Goal: Task Accomplishment & Management: Manage account settings

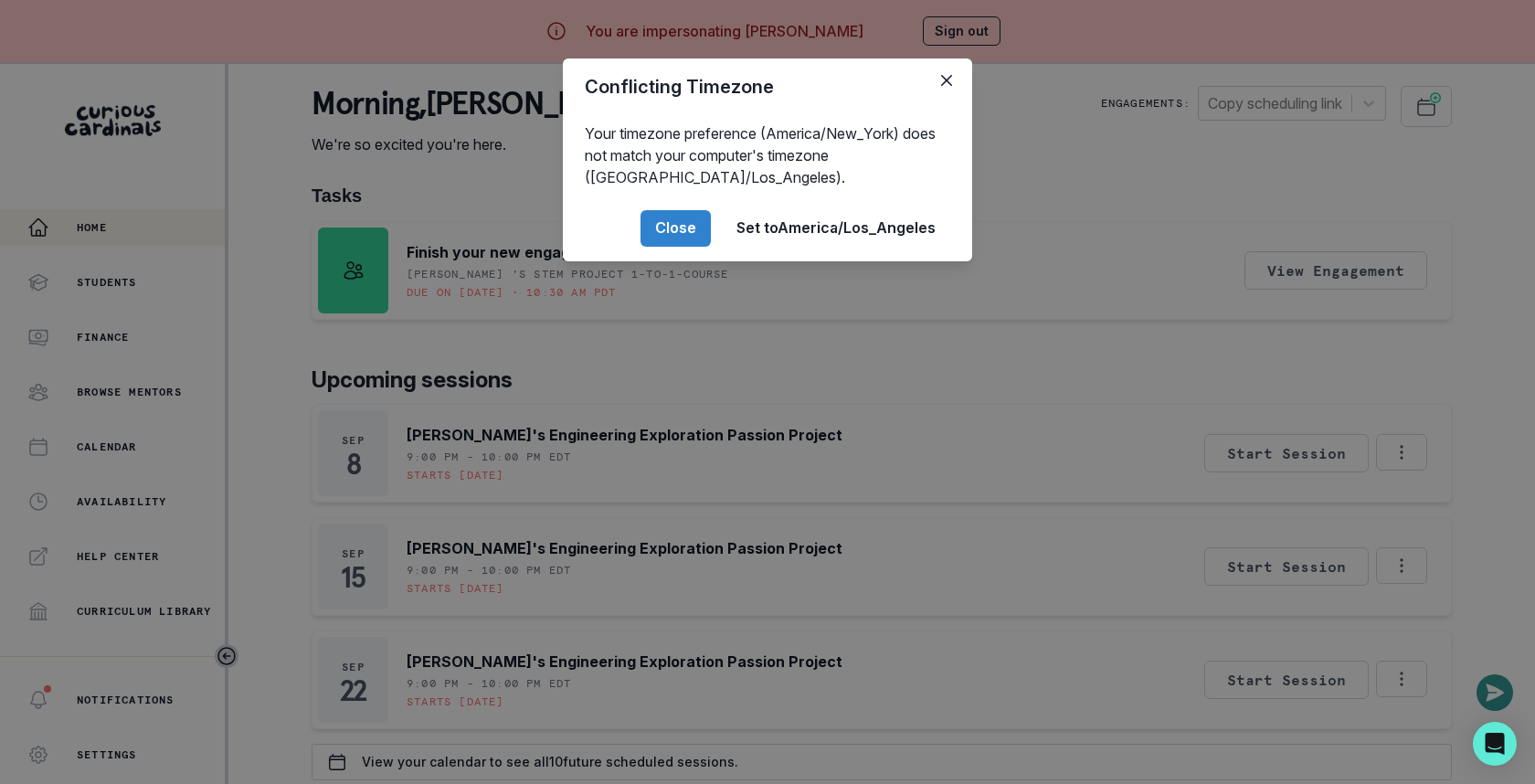
click at [781, 455] on div "Conflicting Timezone Your timezone preference (America/New_York) does not match…" at bounding box center [768, 392] width 1535 height 784
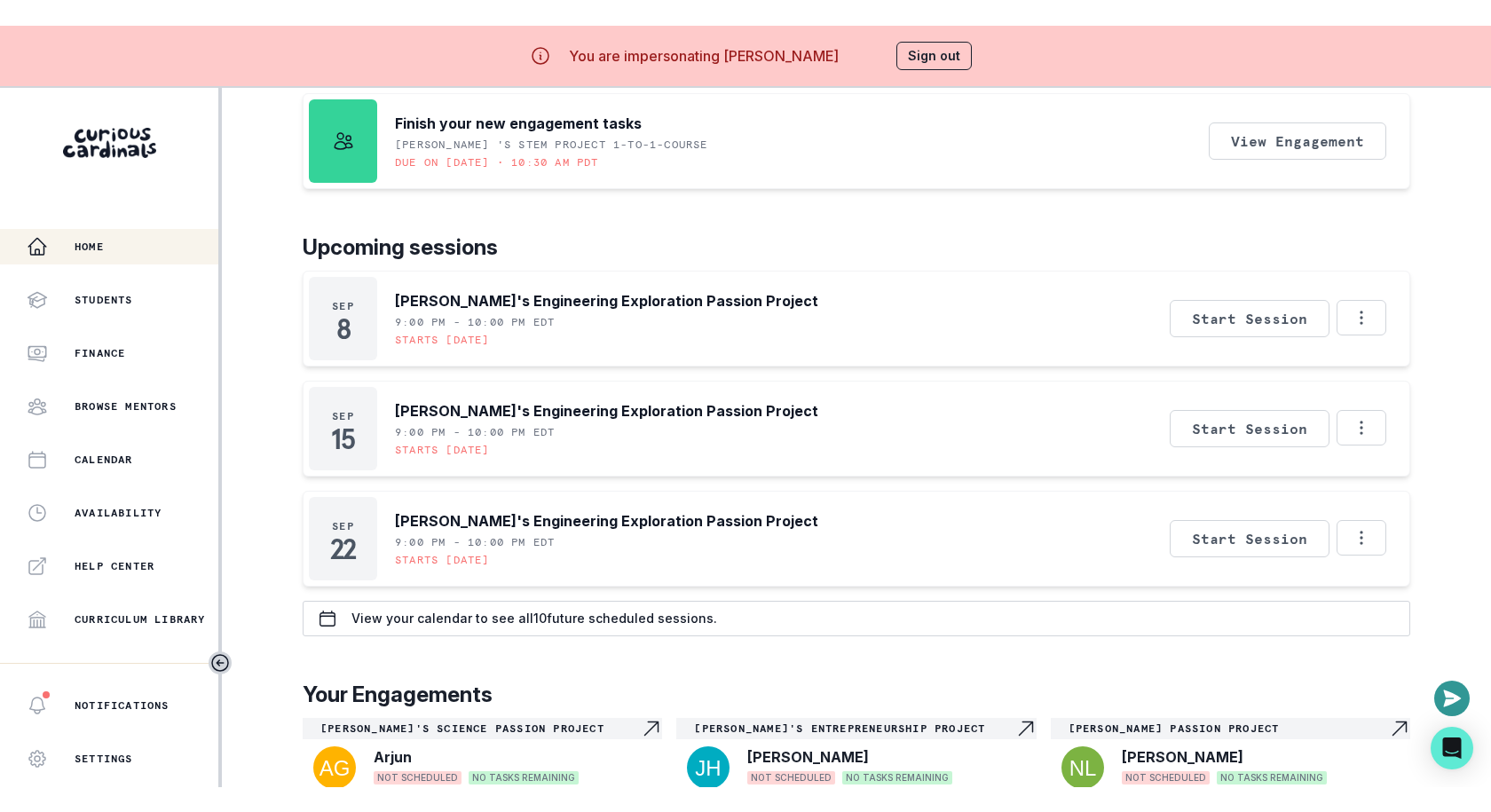
scroll to position [160, 0]
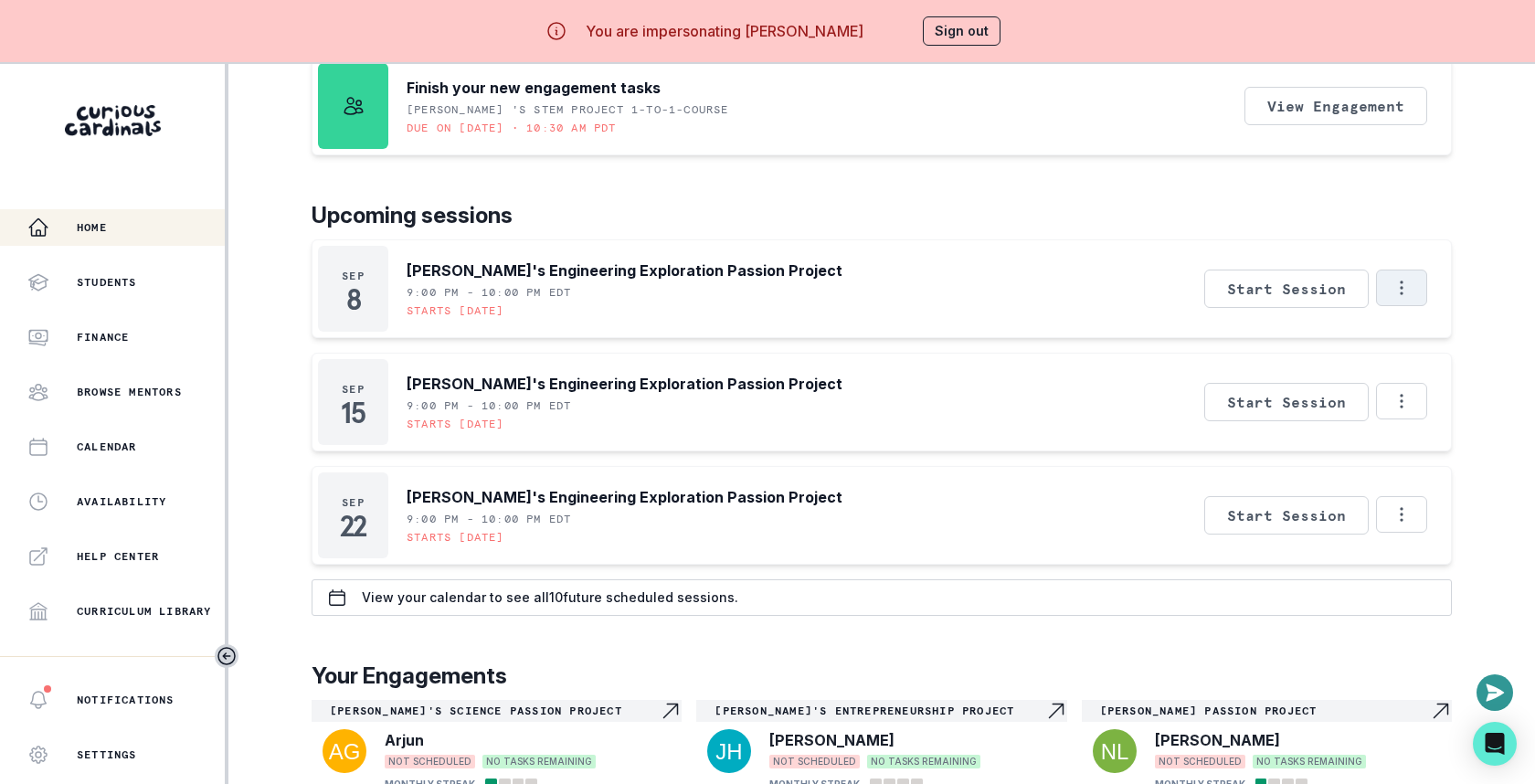
click at [1400, 275] on button "Options" at bounding box center [1401, 287] width 51 height 36
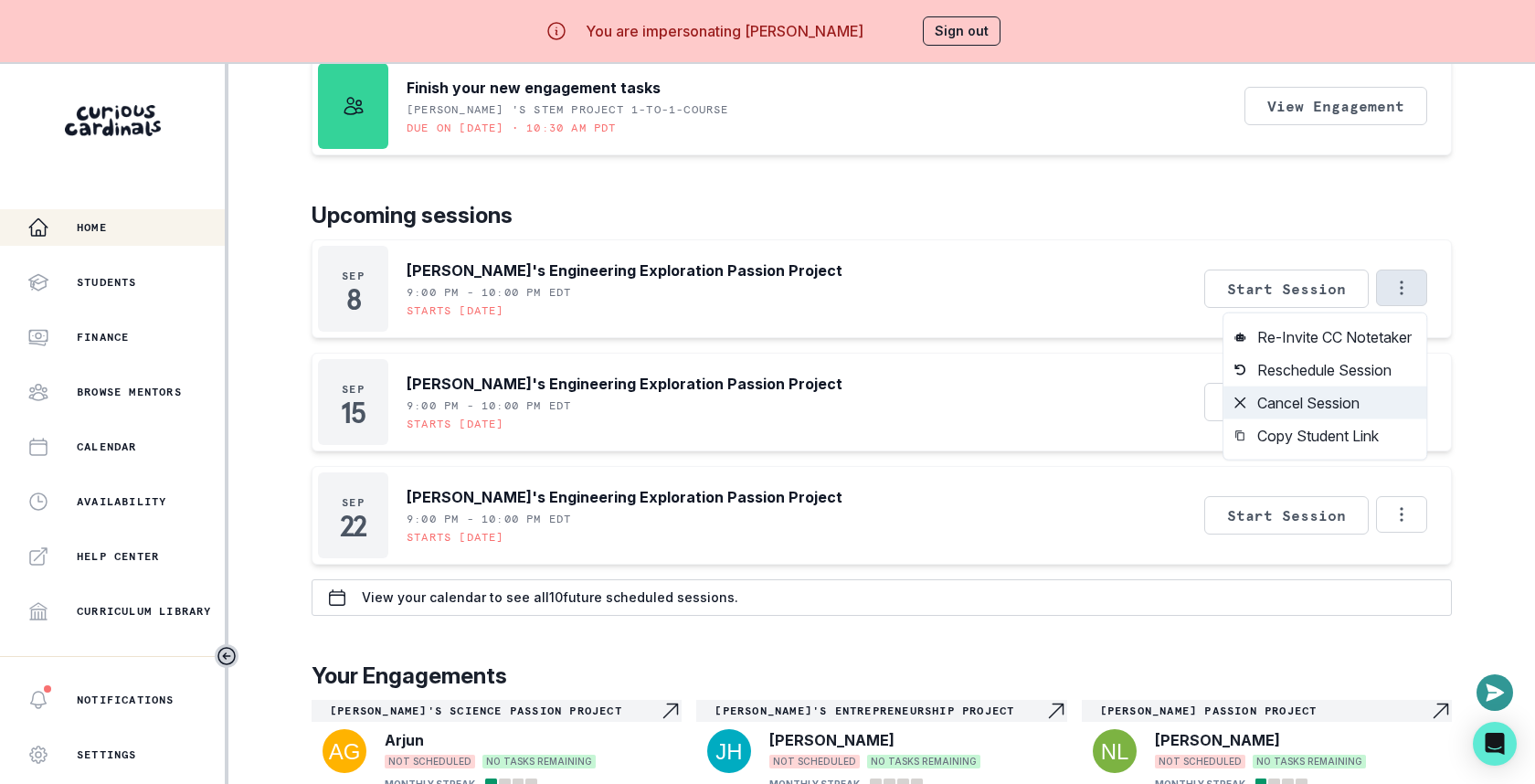
click at [1376, 391] on button "Cancel Session" at bounding box center [1325, 402] width 203 height 33
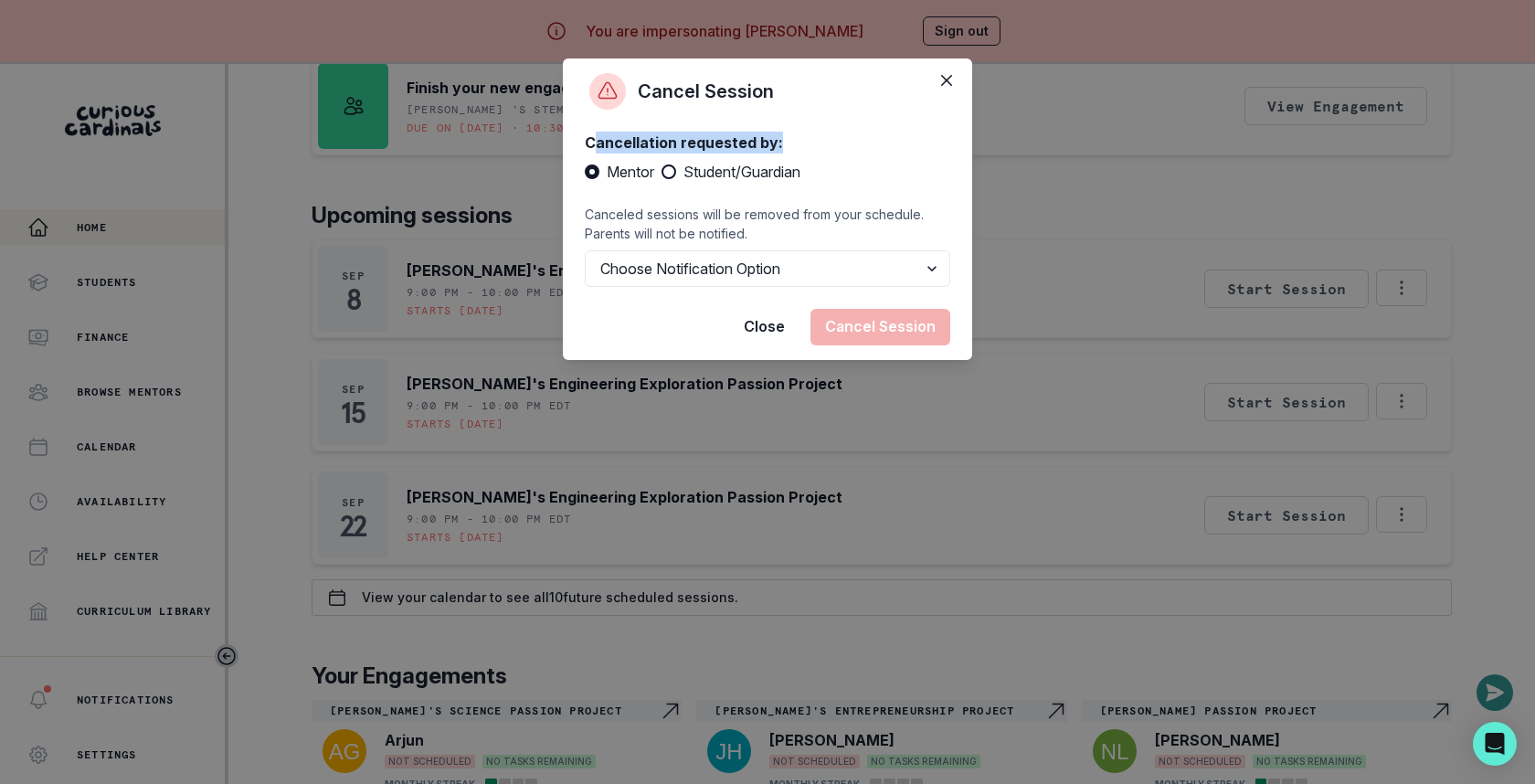
drag, startPoint x: 592, startPoint y: 141, endPoint x: 799, endPoint y: 137, distance: 207.0
click at [799, 137] on p "Cancellation requested by:" at bounding box center [767, 143] width 365 height 22
click at [737, 136] on p "Cancellation requested by:" at bounding box center [767, 143] width 365 height 22
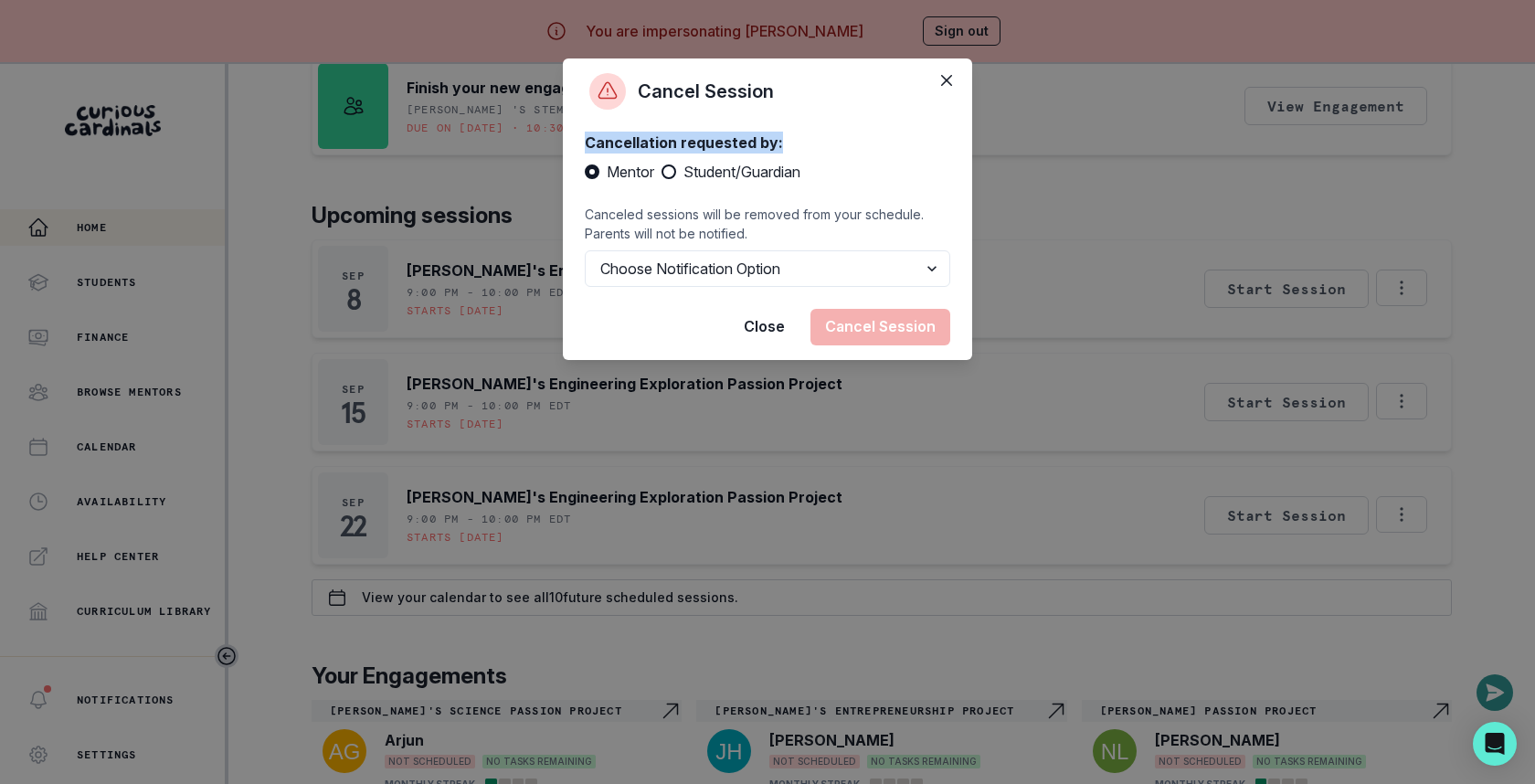
click at [685, 171] on span "Student/Guardian" at bounding box center [741, 172] width 117 height 22
click at [662, 172] on input "Student/Guardian" at bounding box center [661, 172] width 1 height 1
radio input "true"
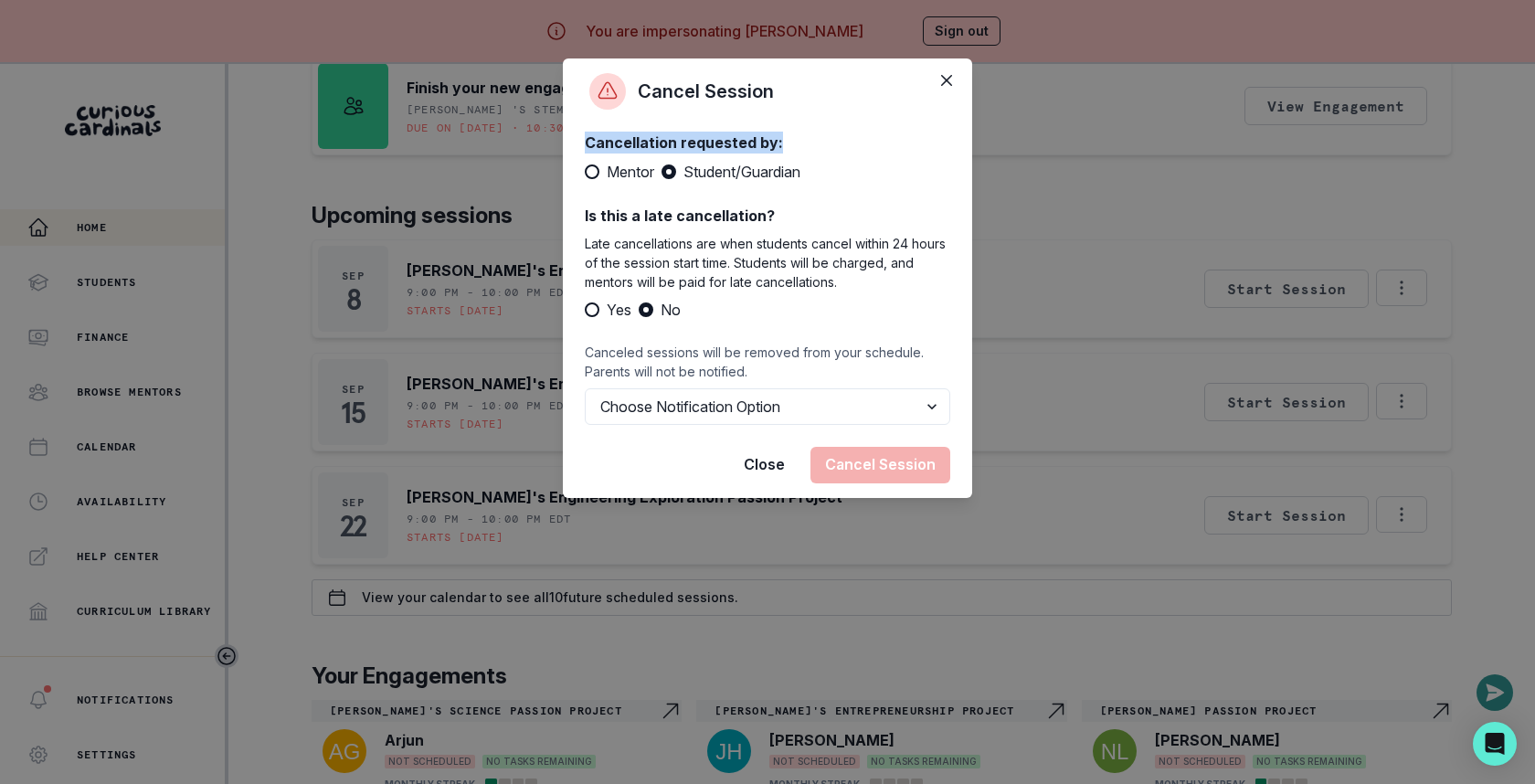
click at [633, 170] on span "Mentor" at bounding box center [630, 172] width 47 height 22
click at [584, 172] on input "Mentor" at bounding box center [584, 172] width 1 height 1
radio input "true"
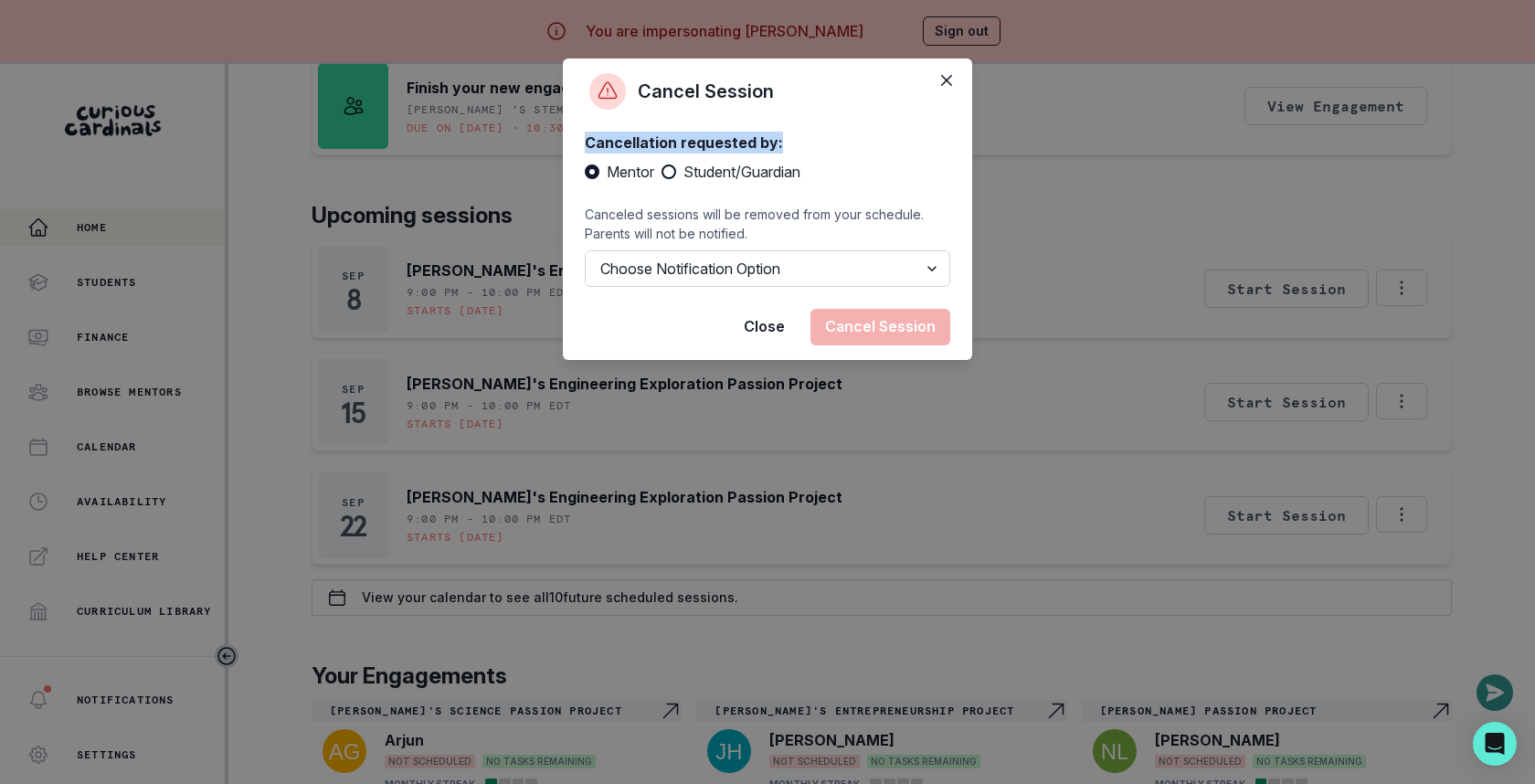
click at [649, 263] on select "Choose Notification Option Notify Family Do Not Notify Family" at bounding box center [767, 268] width 365 height 36
click at [584, 250] on select "Choose Notification Option Notify Family Do Not Notify Family" at bounding box center [767, 268] width 365 height 36
click at [683, 176] on span "Student/Guardian" at bounding box center [741, 172] width 117 height 22
click at [662, 173] on input "Student/Guardian" at bounding box center [661, 172] width 1 height 1
radio input "true"
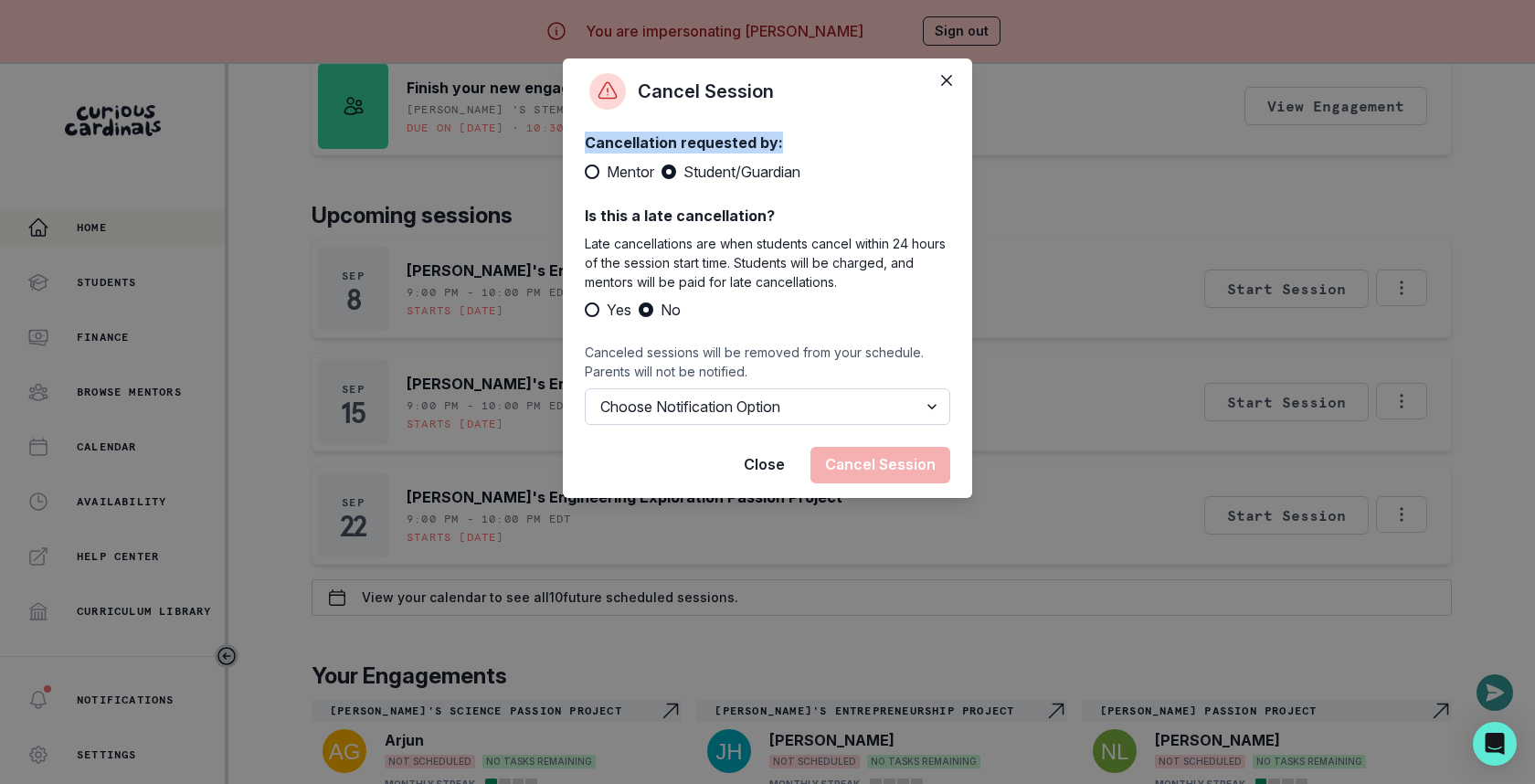
click at [627, 403] on select "Choose Notification Option Notify Family Do Not Notify Family" at bounding box center [767, 406] width 365 height 36
click at [584, 388] on select "Choose Notification Option Notify Family Do Not Notify Family" at bounding box center [767, 406] width 365 height 36
click at [586, 173] on span at bounding box center [592, 172] width 15 height 15
click at [584, 173] on input "Mentor" at bounding box center [584, 172] width 1 height 1
radio input "true"
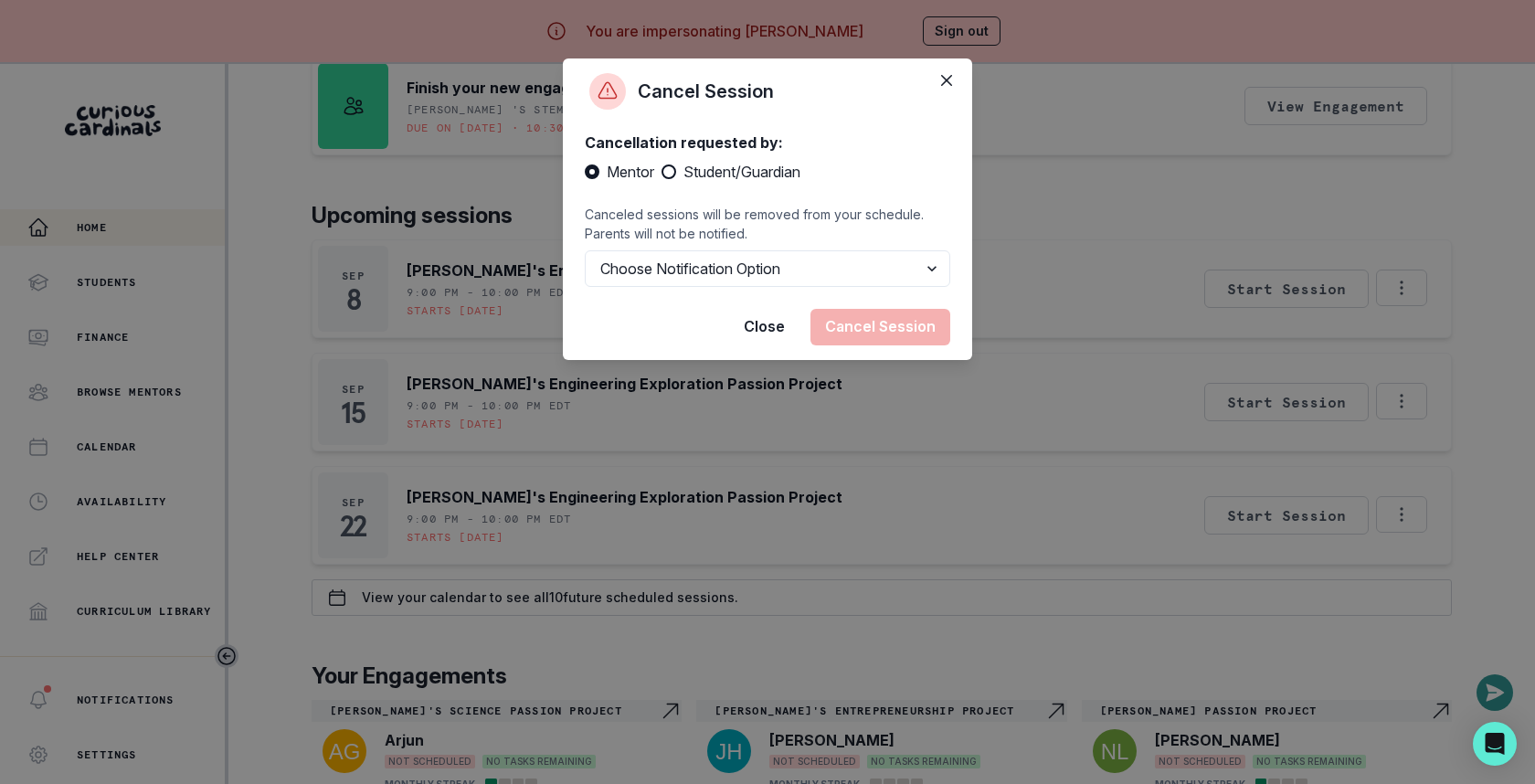
click at [681, 168] on label "Student/Guardian" at bounding box center [730, 172] width 138 height 22
click at [662, 172] on input "Student/Guardian" at bounding box center [661, 172] width 1 height 1
radio input "true"
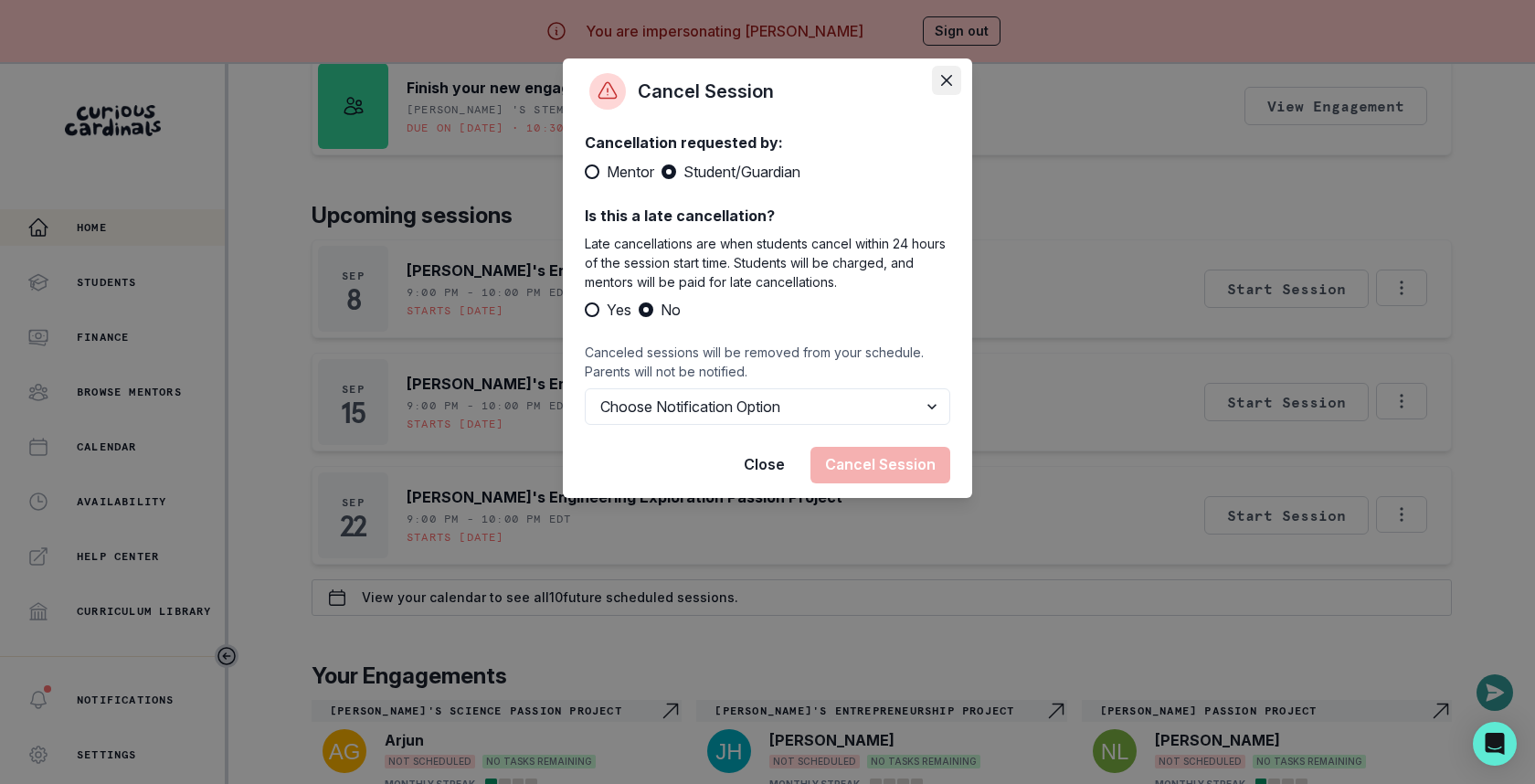
click at [947, 79] on icon "Close" at bounding box center [947, 81] width 11 height 11
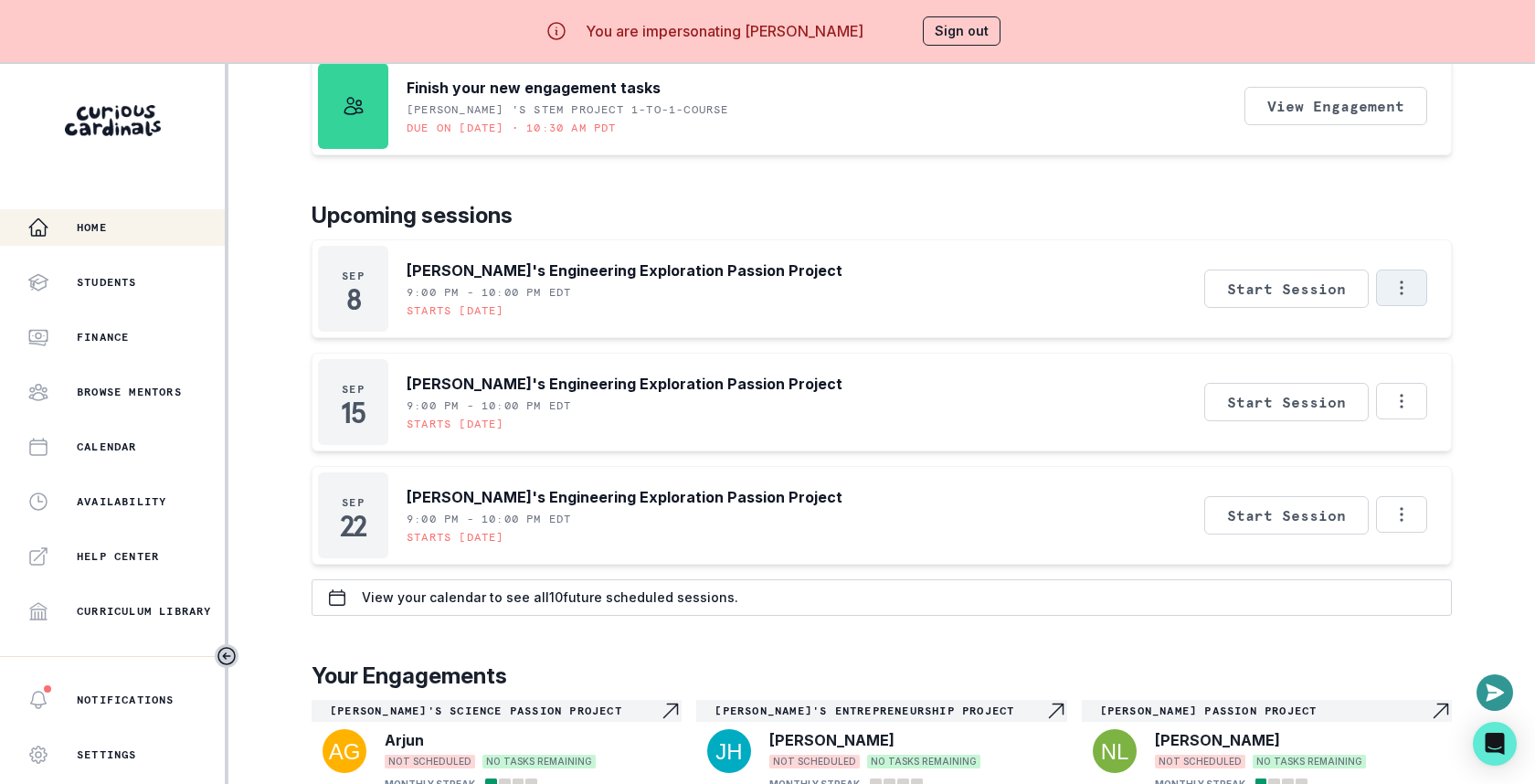
click at [1380, 269] on button "Options" at bounding box center [1401, 287] width 51 height 36
click at [1332, 361] on button "Reschedule Session" at bounding box center [1325, 370] width 203 height 33
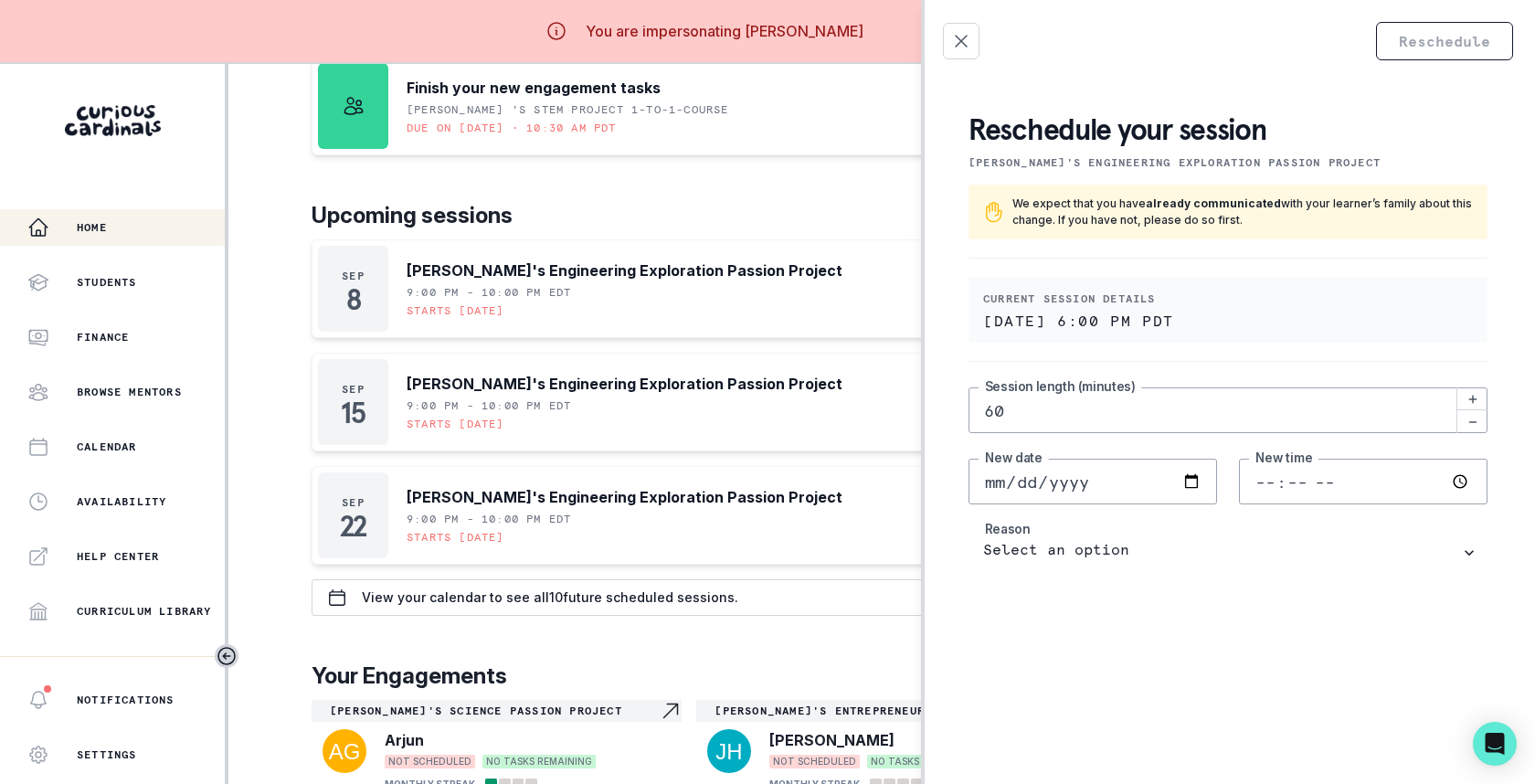
drag, startPoint x: 967, startPoint y: 38, endPoint x: 958, endPoint y: 519, distance: 481.1
click at [958, 518] on div "Reschedule Reschedule your session [PERSON_NAME]'s Engineering Exploration Pass…" at bounding box center [1227, 392] width 614 height 784
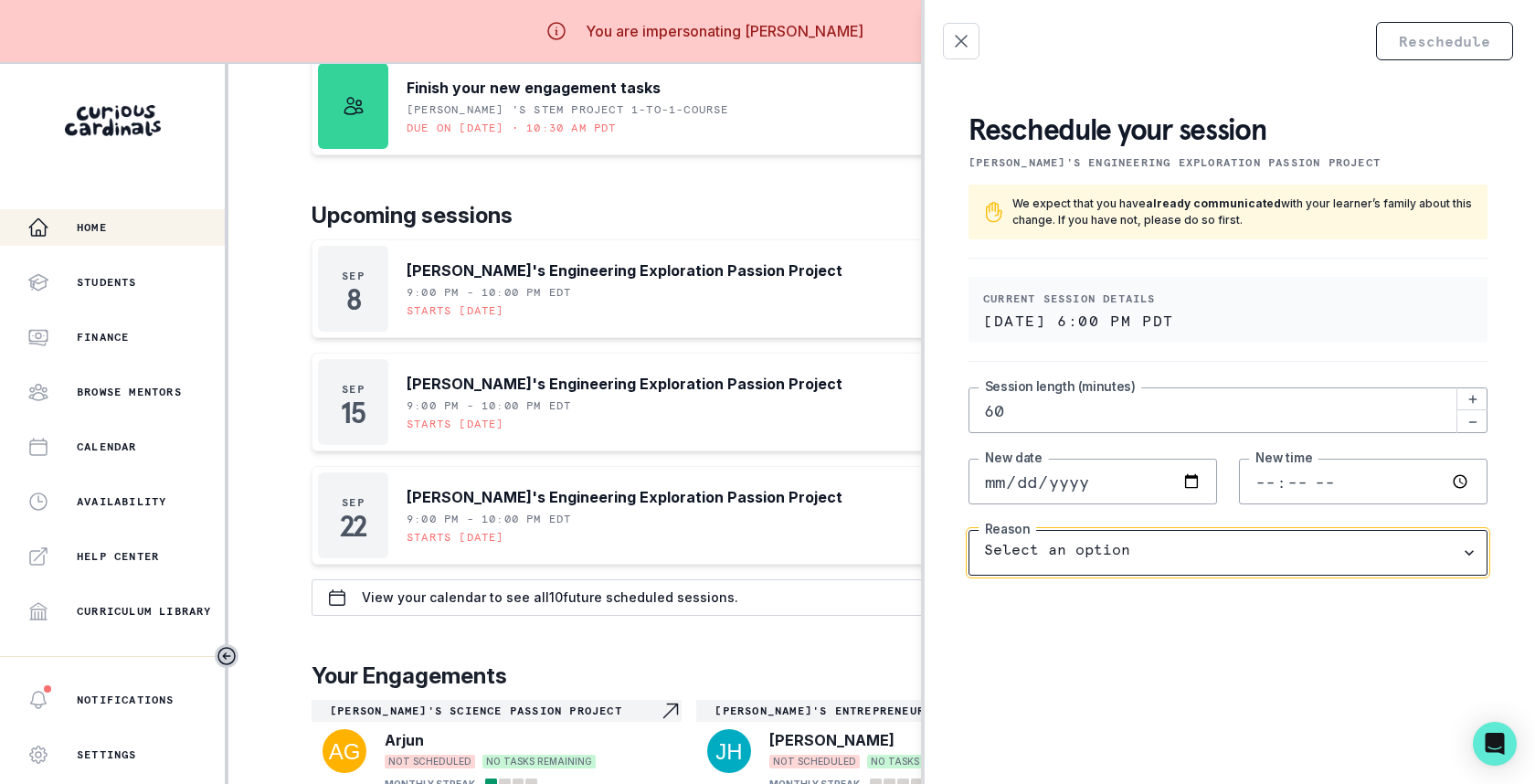
click at [1025, 538] on select "Select an option I have a scheduling conflict (non-billable) I have a personal …" at bounding box center [1227, 552] width 518 height 46
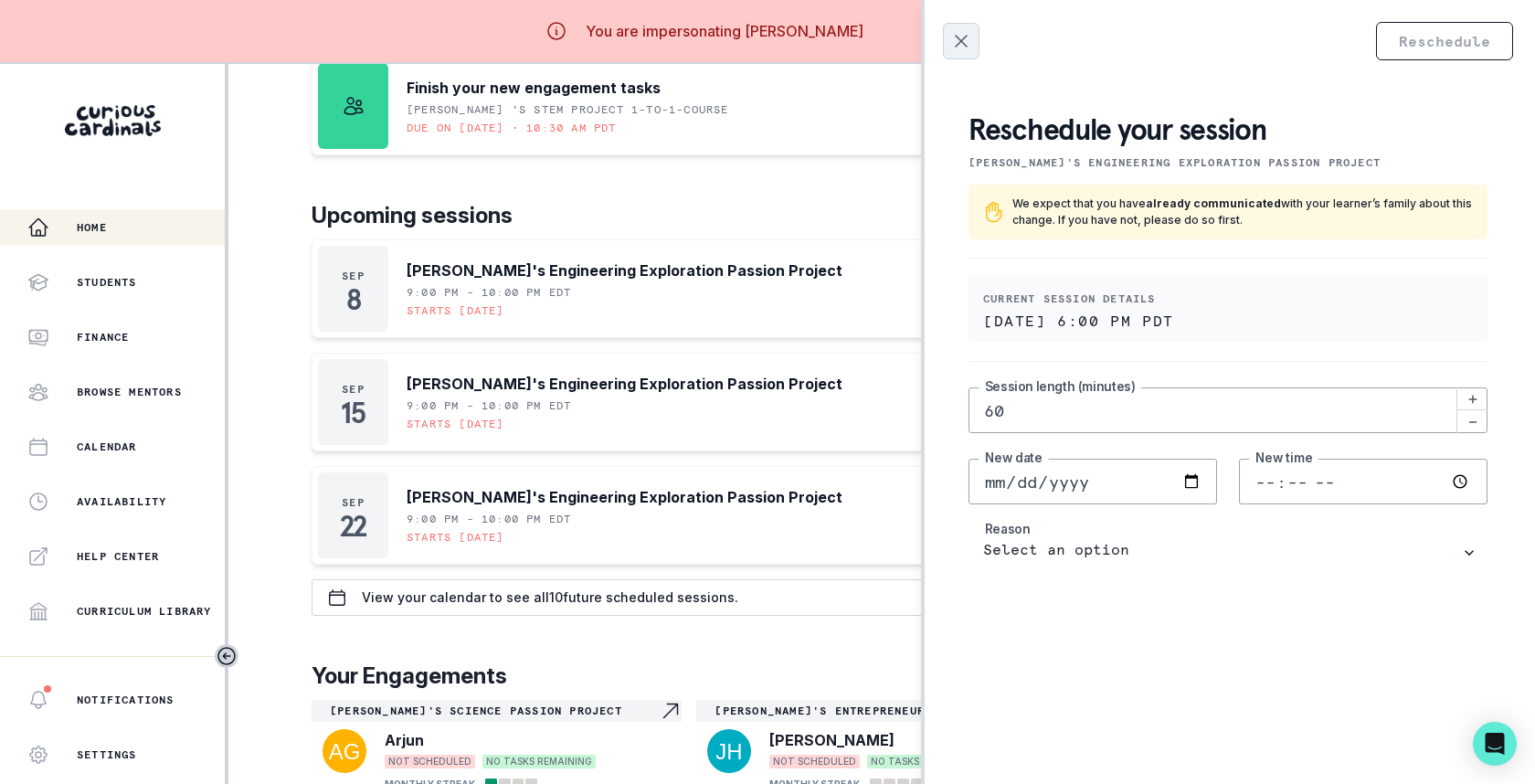
click at [964, 43] on icon "Close" at bounding box center [961, 41] width 11 height 11
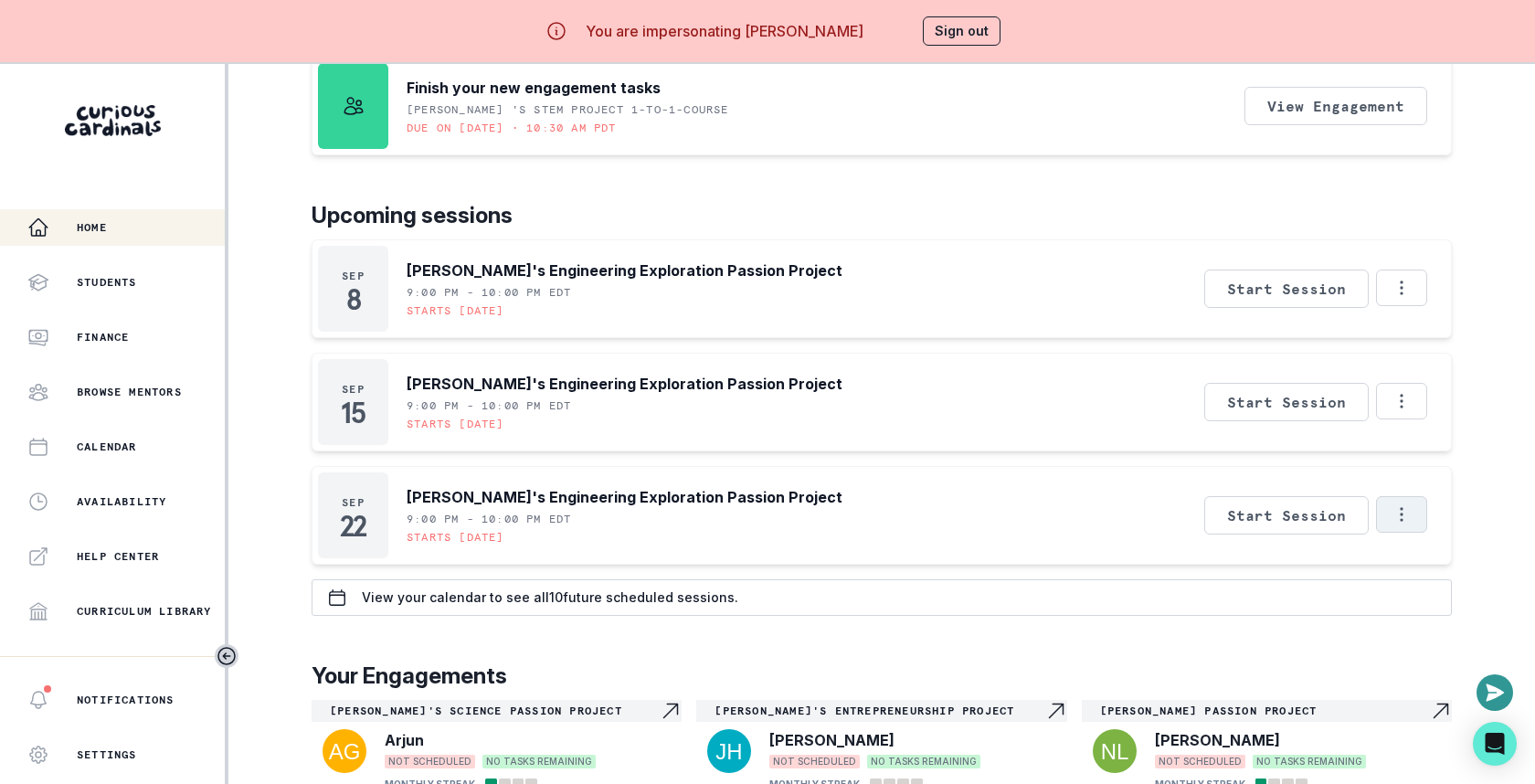
click at [1410, 504] on icon "Options" at bounding box center [1402, 515] width 20 height 20
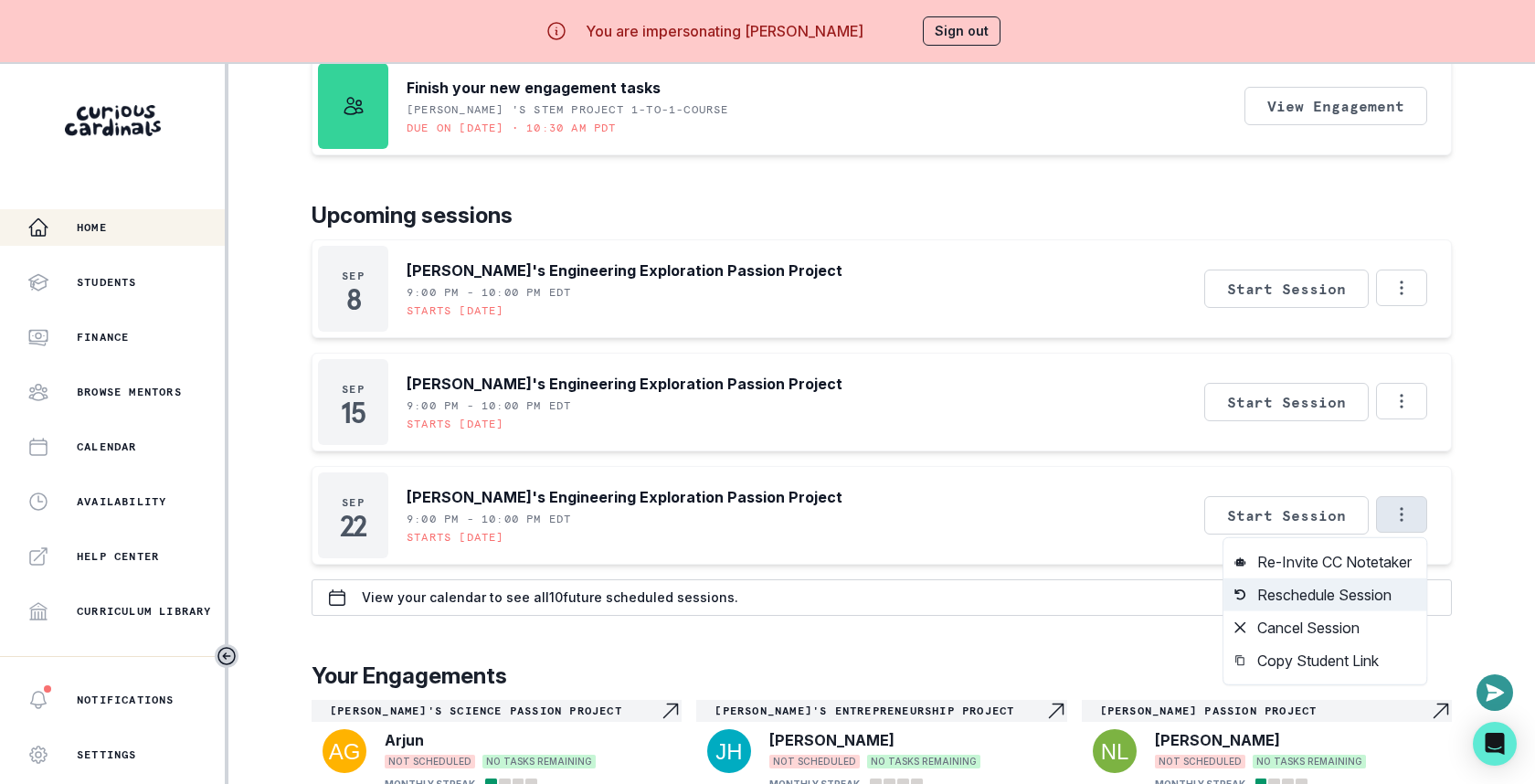
click at [1383, 589] on button "Reschedule Session" at bounding box center [1325, 594] width 203 height 33
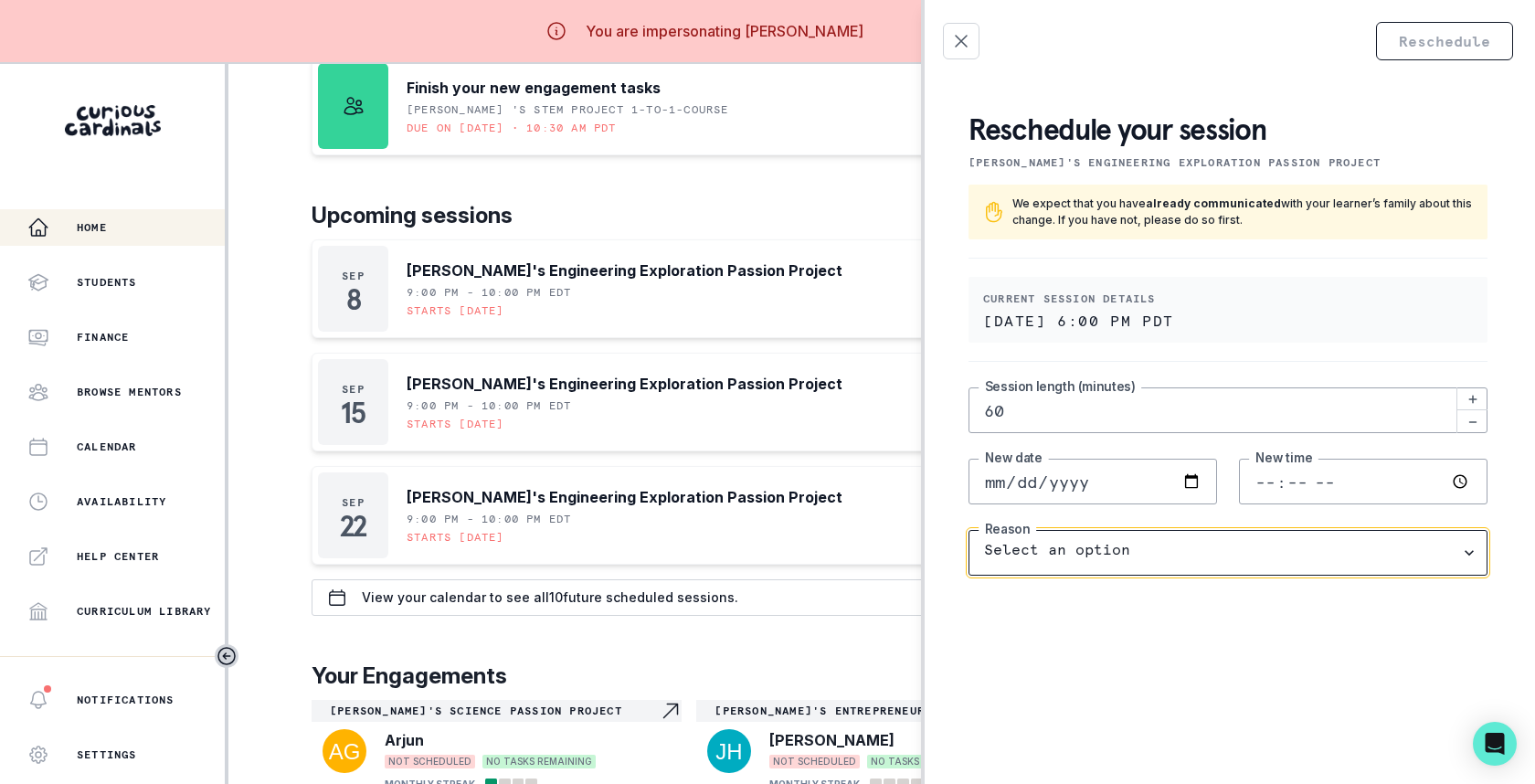
click at [1158, 557] on select "Select an option I have a scheduling conflict (non-billable) I have a personal …" at bounding box center [1227, 552] width 518 height 46
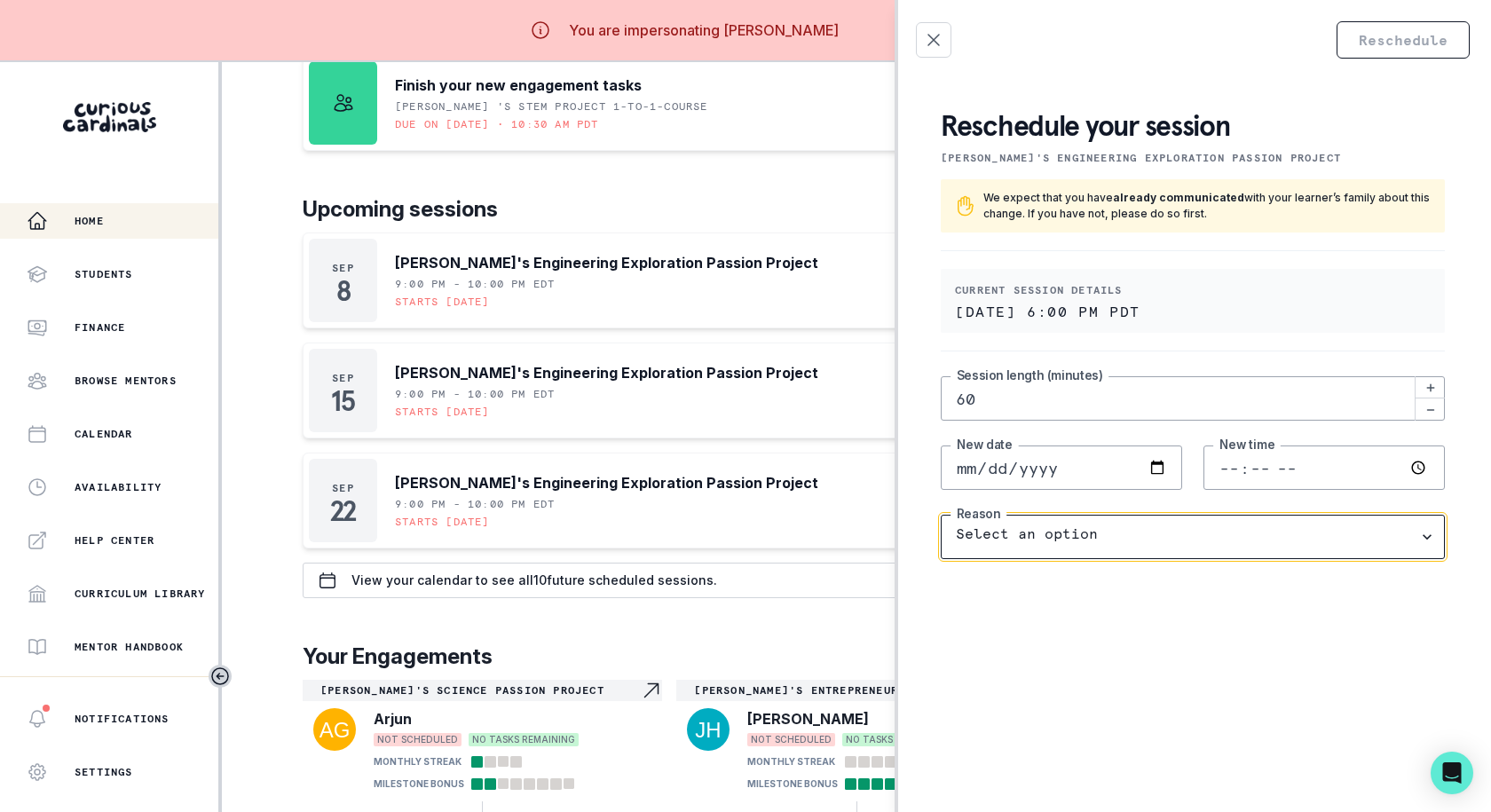
click at [1109, 530] on select "Select an option I have a scheduling conflict (non-billable) I have a personal …" at bounding box center [1192, 536] width 504 height 44
click at [1179, 538] on select "Select an option I have a scheduling conflict (non-billable) I have a personal …" at bounding box center [1192, 536] width 504 height 44
click at [940, 514] on select "Select an option I have a scheduling conflict (non-billable) I have a personal …" at bounding box center [1192, 536] width 504 height 44
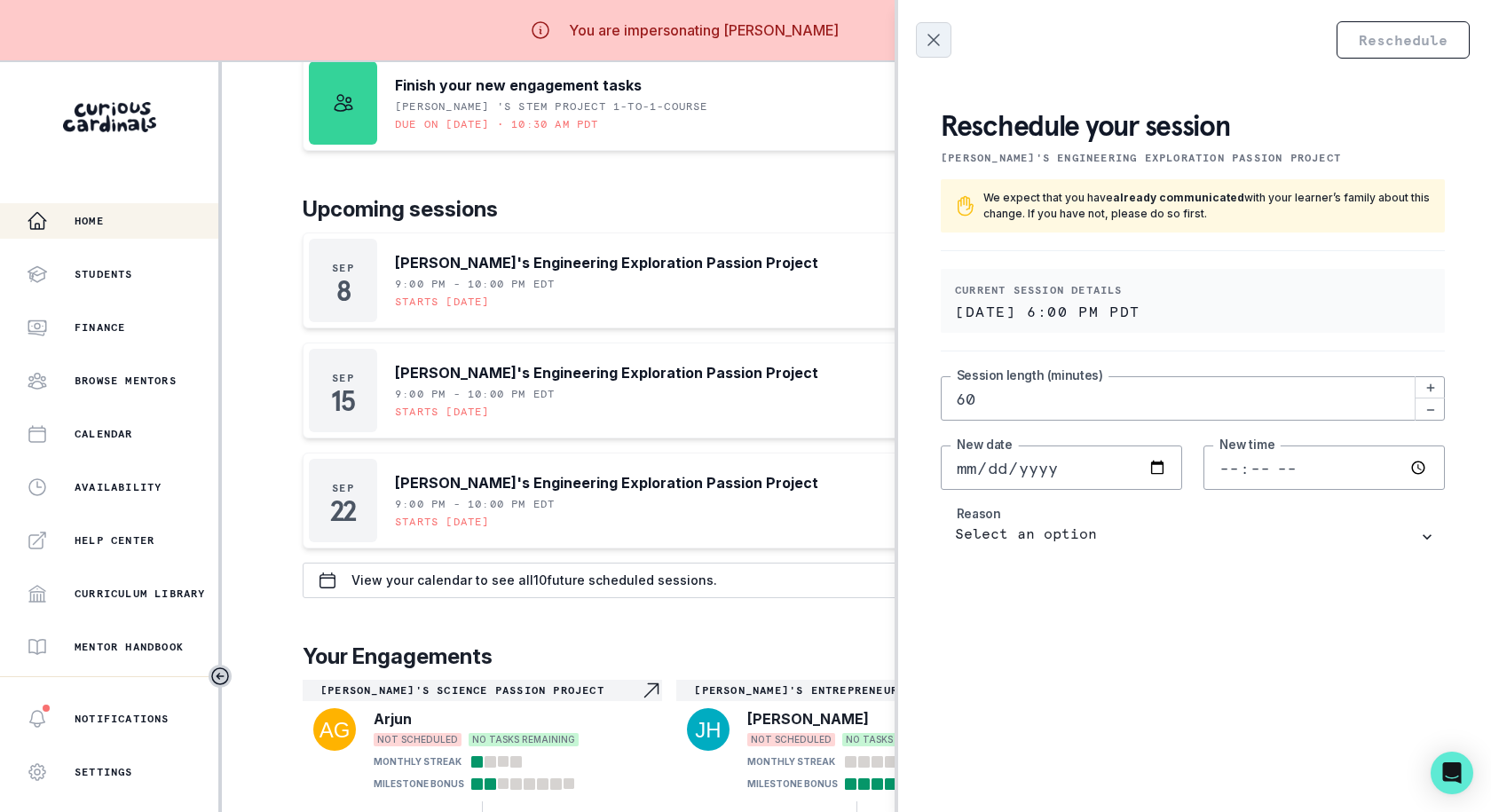
click at [938, 29] on icon "Close" at bounding box center [934, 40] width 22 height 22
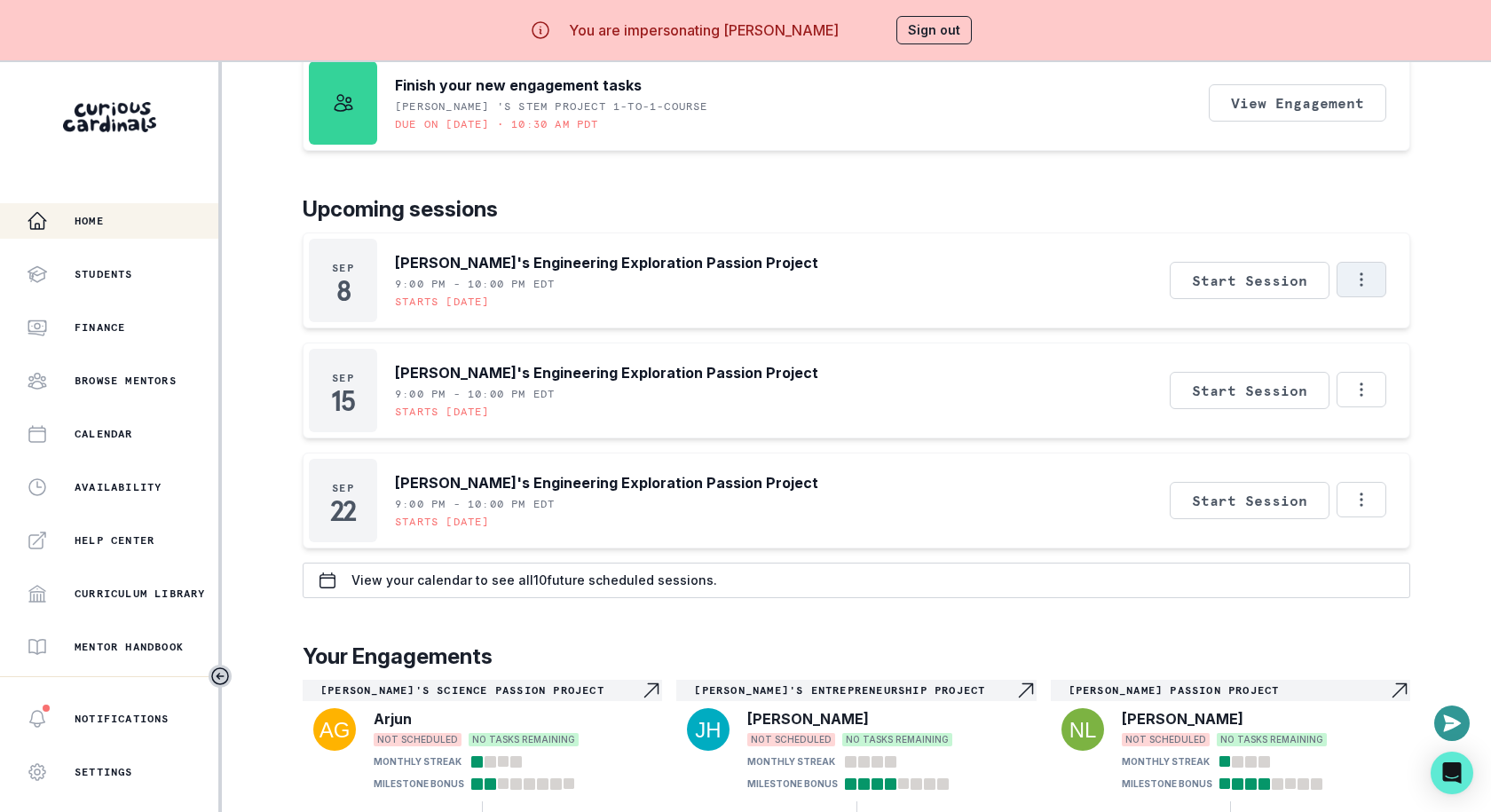
click at [1365, 285] on icon "Options" at bounding box center [1362, 280] width 20 height 20
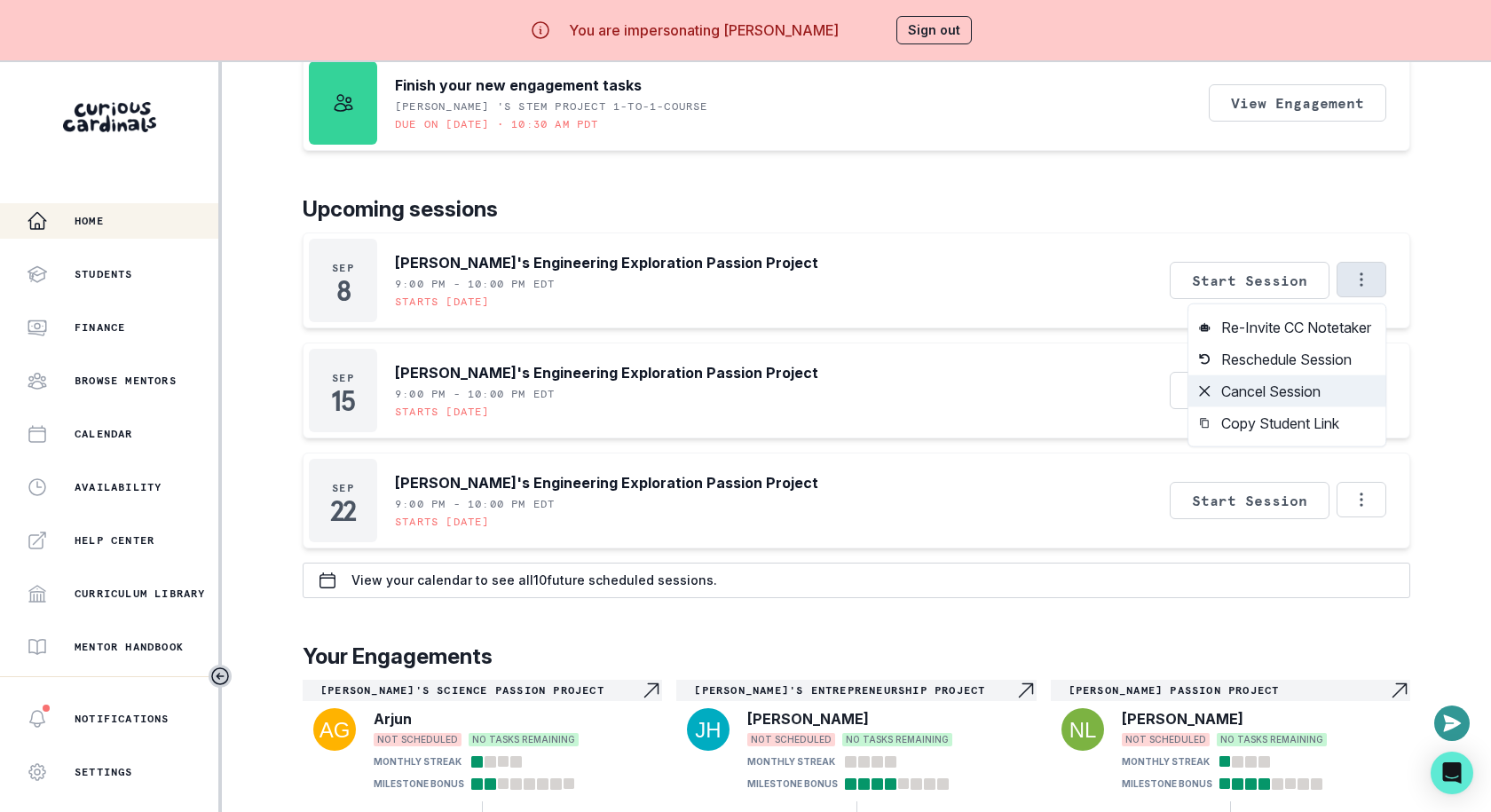
click at [1278, 390] on button "Cancel Session" at bounding box center [1287, 391] width 197 height 32
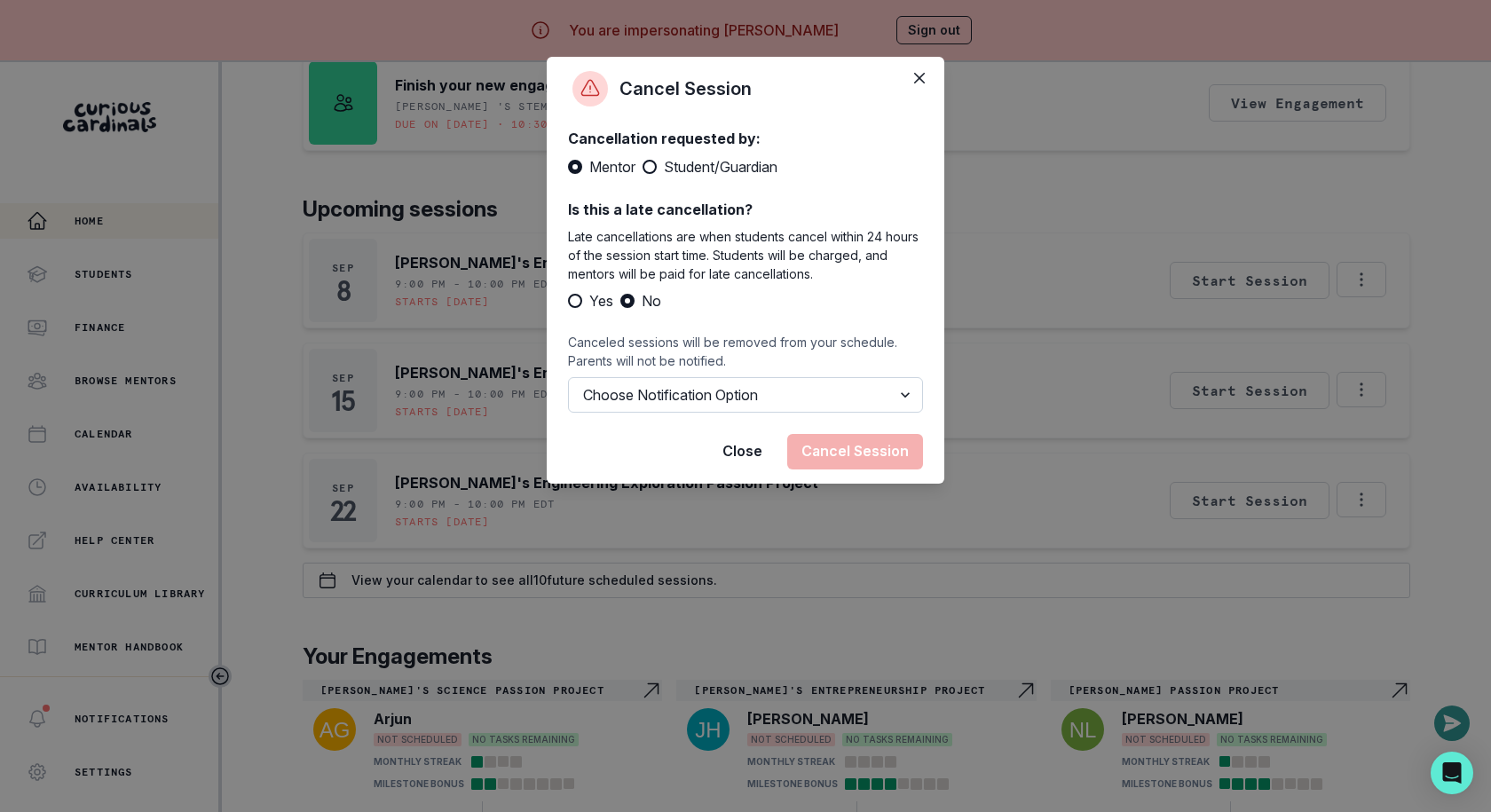
click at [856, 390] on select "Choose Notification Option Notify Family Do Not Notify Family" at bounding box center [745, 394] width 355 height 35
click at [699, 173] on span "Student/Guardian" at bounding box center [720, 167] width 114 height 22
click at [643, 168] on input "Student/Guardian" at bounding box center [642, 167] width 1 height 1
radio input "true"
click at [613, 166] on span "Mentor" at bounding box center [612, 167] width 46 height 22
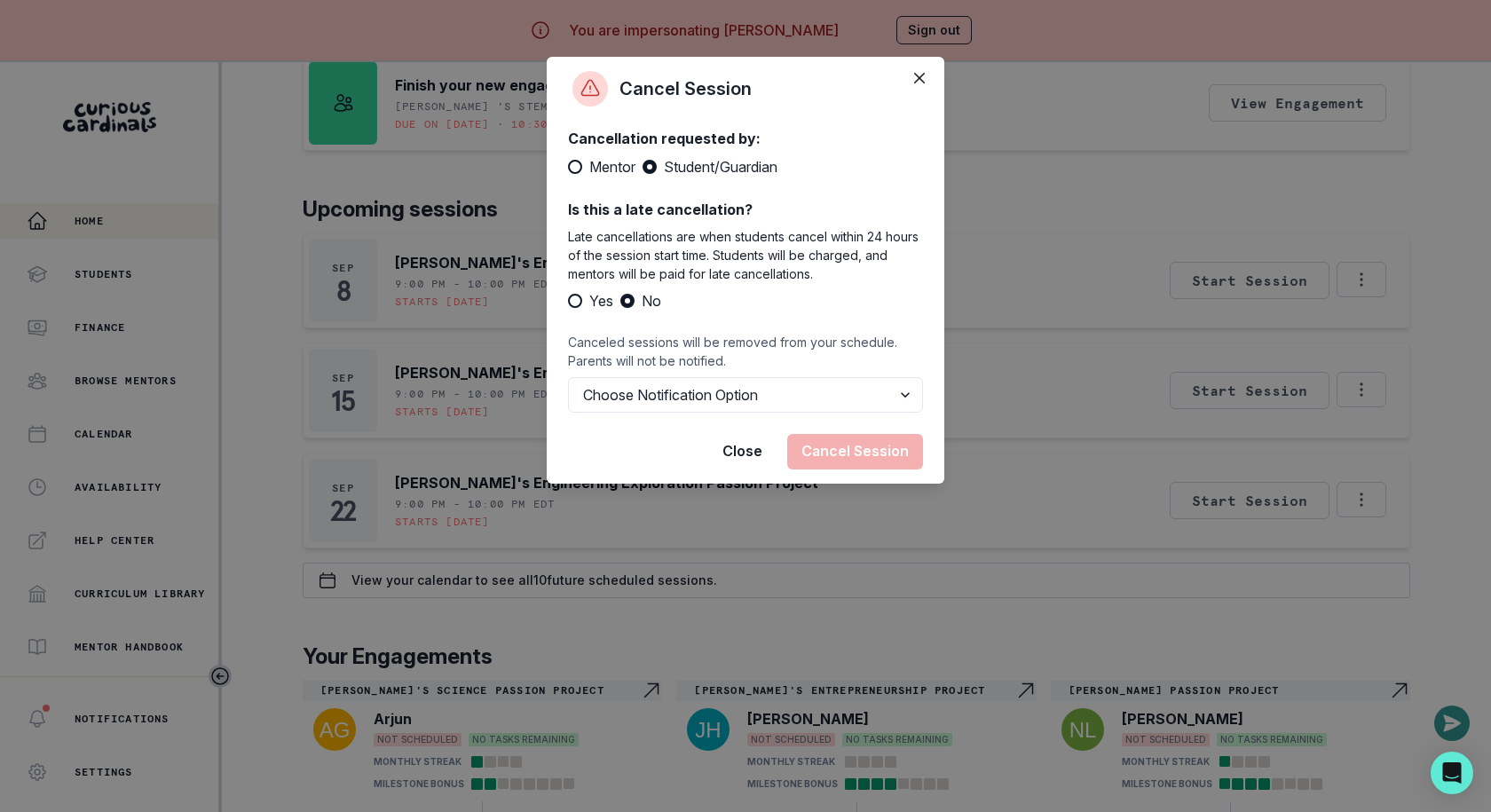
click at [568, 167] on input "Mentor" at bounding box center [567, 167] width 1 height 1
radio input "true"
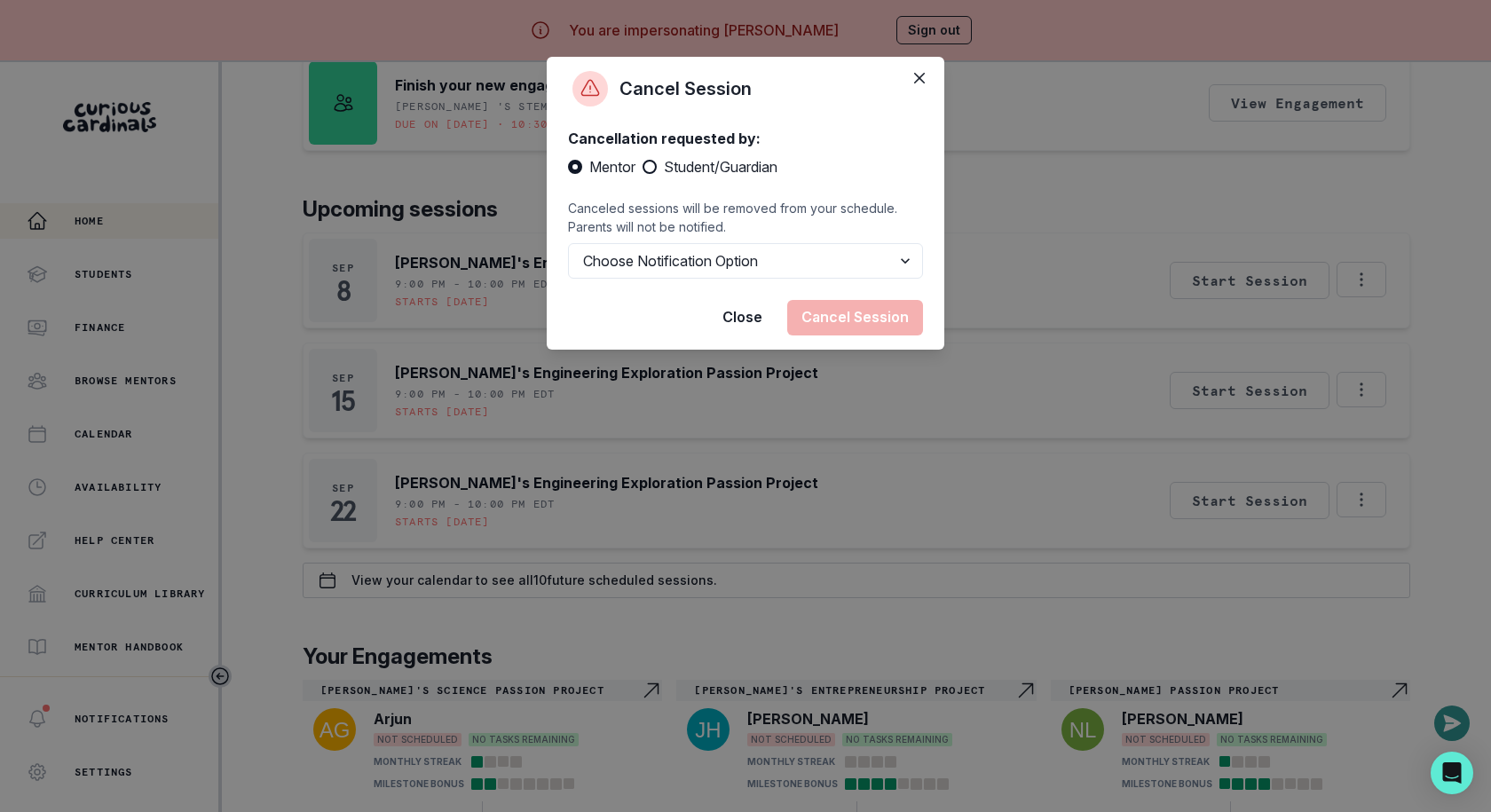
click at [671, 160] on span "Student/Guardian" at bounding box center [720, 167] width 114 height 22
click at [643, 167] on input "Student/Guardian" at bounding box center [642, 167] width 1 height 1
radio input "true"
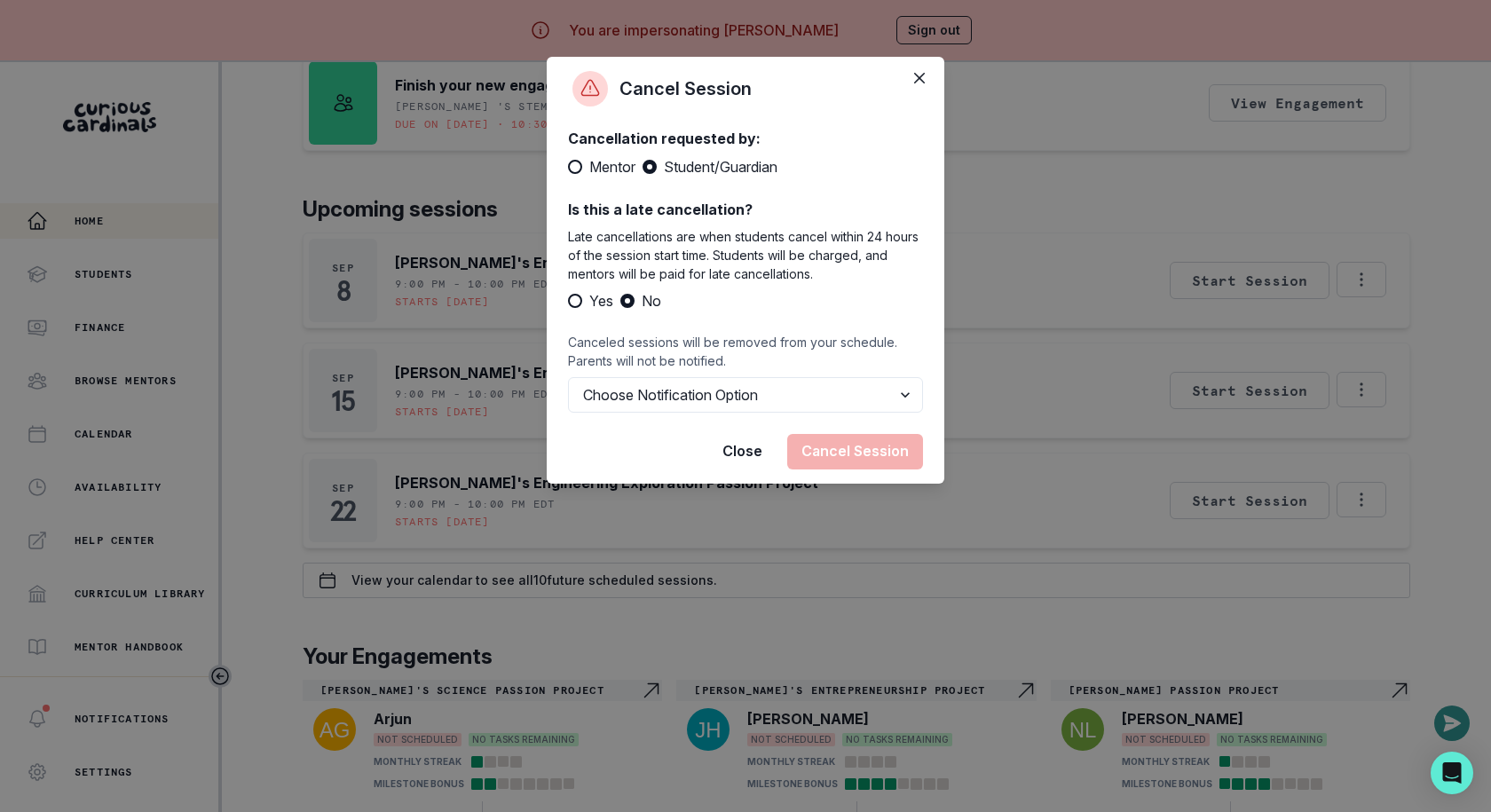
click at [612, 167] on span "Mentor" at bounding box center [612, 167] width 46 height 22
click at [568, 167] on input "Mentor" at bounding box center [567, 167] width 1 height 1
radio input "true"
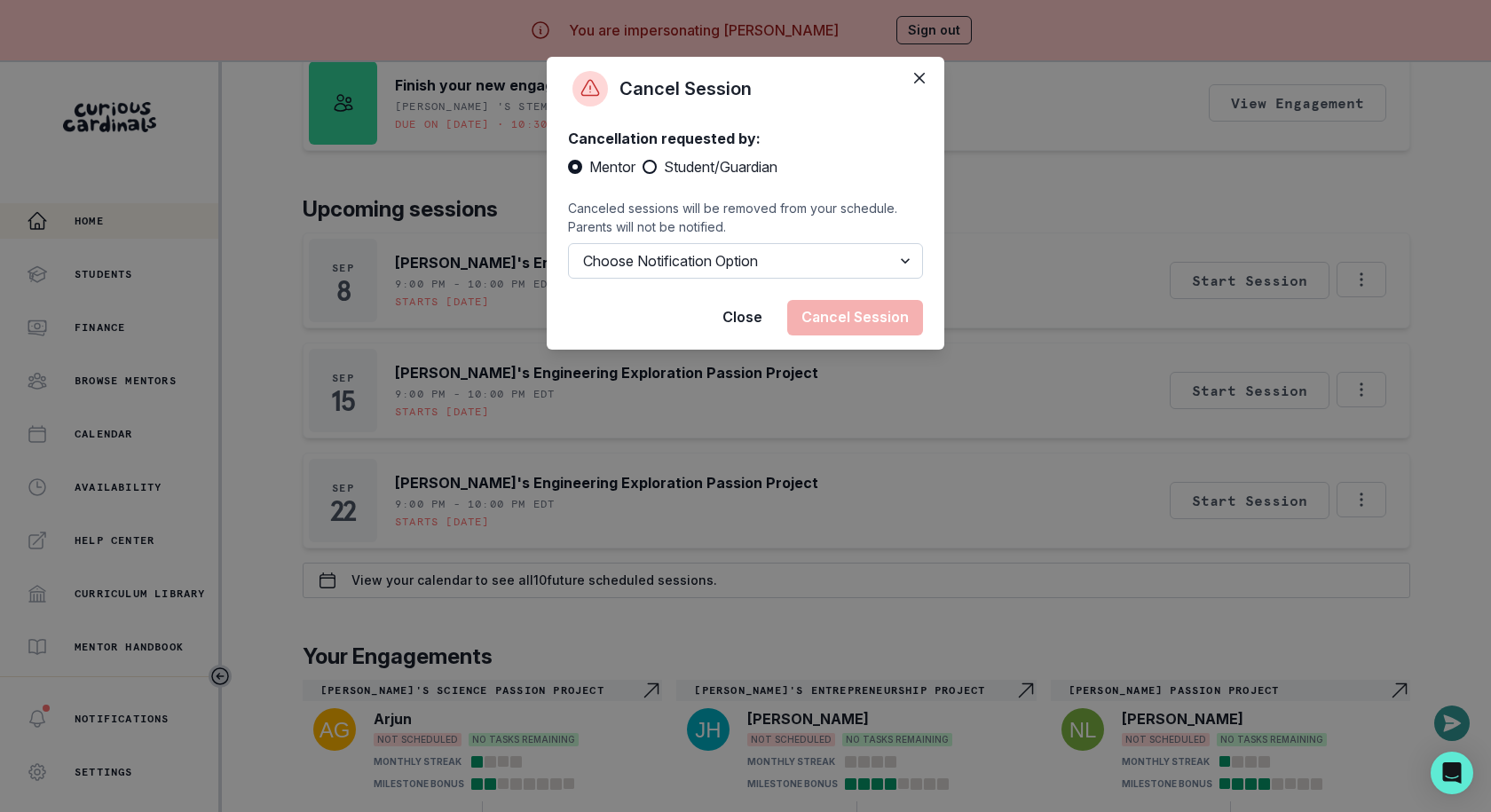
click at [639, 268] on select "Choose Notification Option Notify Family Do Not Notify Family" at bounding box center [745, 260] width 355 height 35
click at [663, 174] on label "Student/Guardian" at bounding box center [709, 167] width 134 height 22
click at [643, 168] on input "Student/Guardian" at bounding box center [642, 167] width 1 height 1
radio input "true"
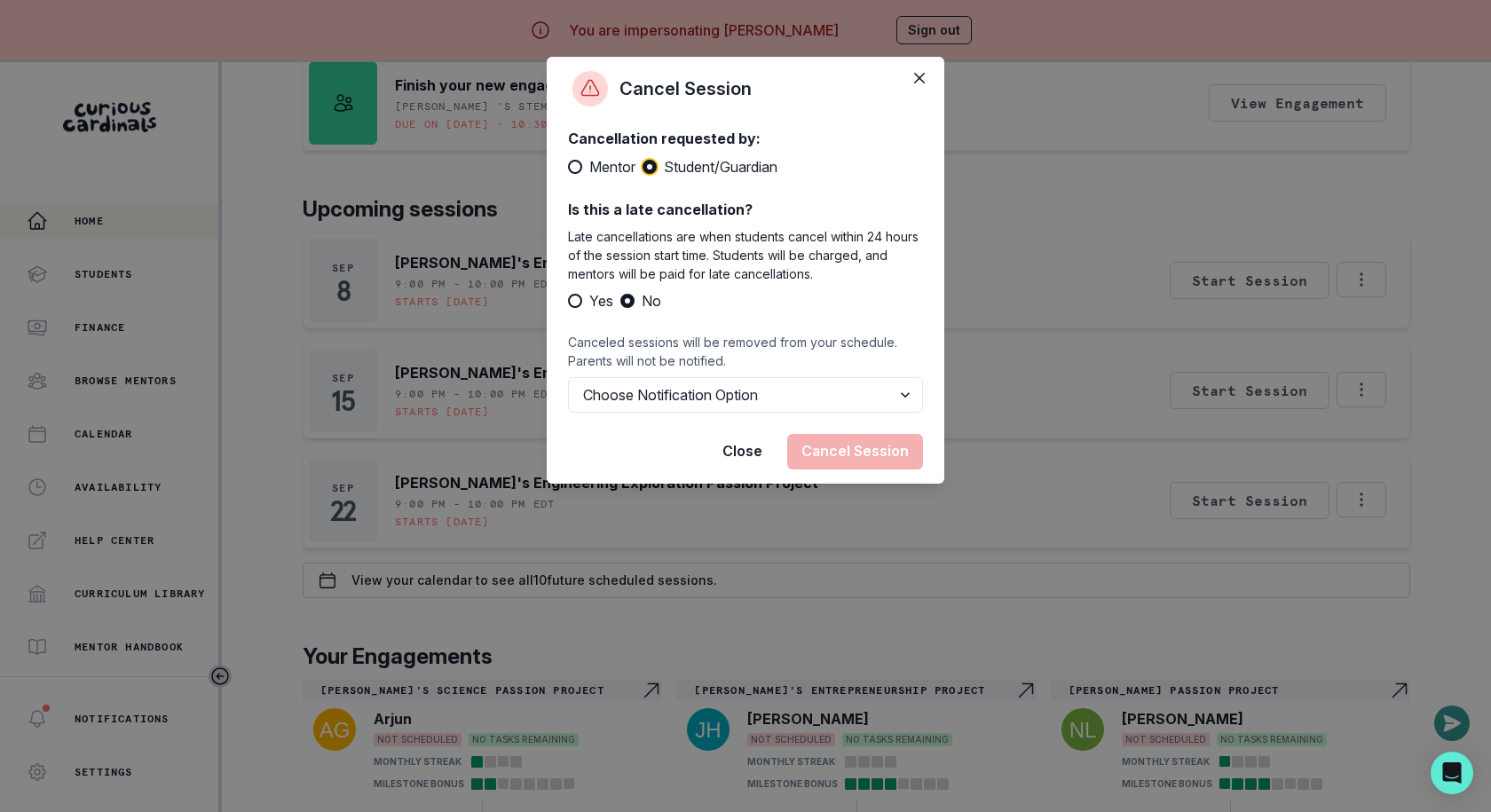
click at [576, 307] on span at bounding box center [575, 300] width 14 height 14
click at [568, 301] on input "Yes" at bounding box center [567, 300] width 1 height 1
radio input "true"
click at [606, 383] on select "Choose Notification Option Notify Family Do Not Notify Family" at bounding box center [745, 394] width 355 height 35
click at [568, 377] on select "Choose Notification Option Notify Family Do Not Notify Family" at bounding box center [745, 394] width 355 height 35
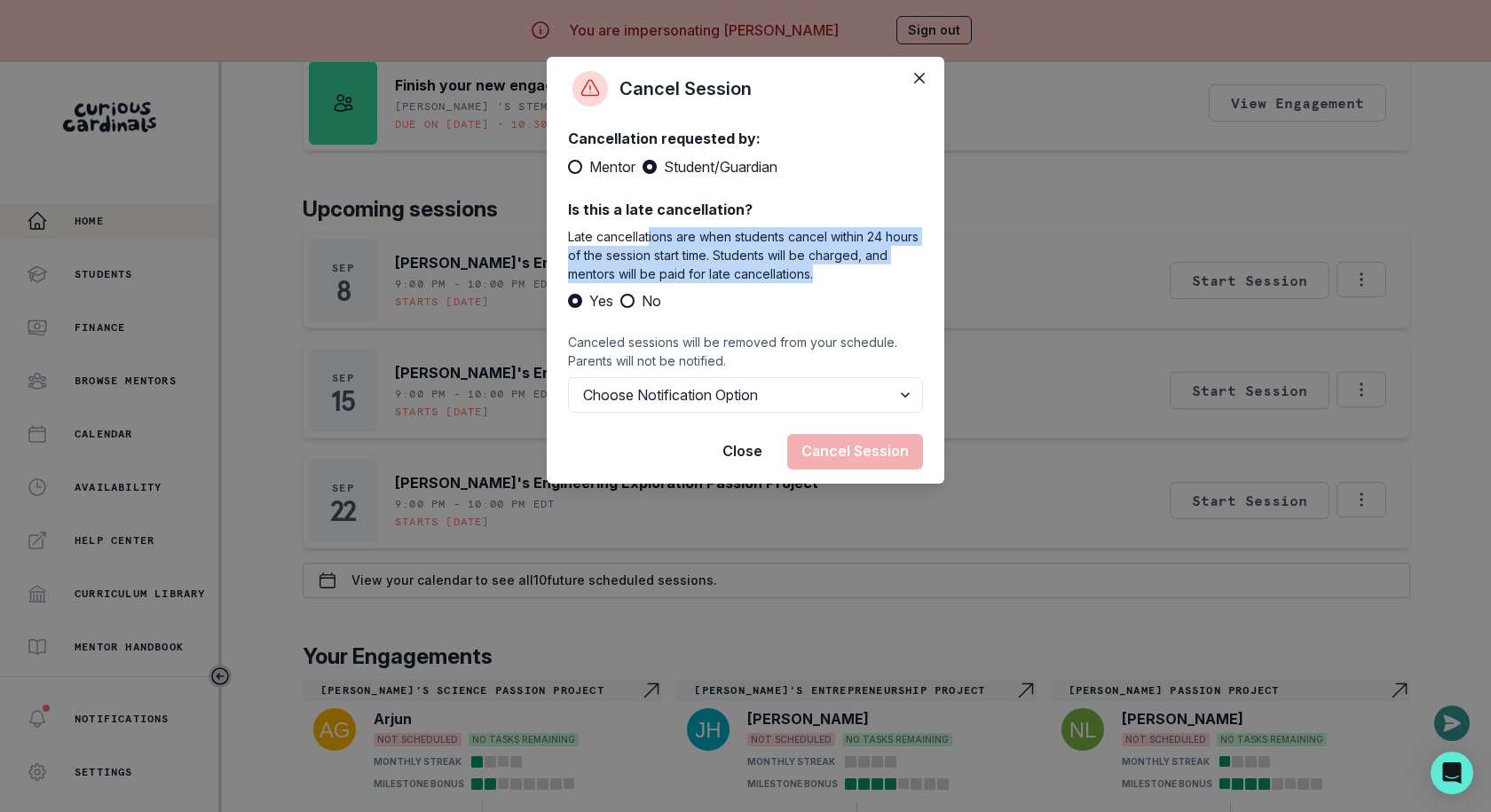
drag, startPoint x: 648, startPoint y: 240, endPoint x: 838, endPoint y: 266, distance: 191.8
click at [838, 266] on p "Late cancellations are when students cancel within 24 hours of the session star…" at bounding box center [745, 255] width 355 height 56
click at [909, 78] on button "Close" at bounding box center [919, 78] width 28 height 28
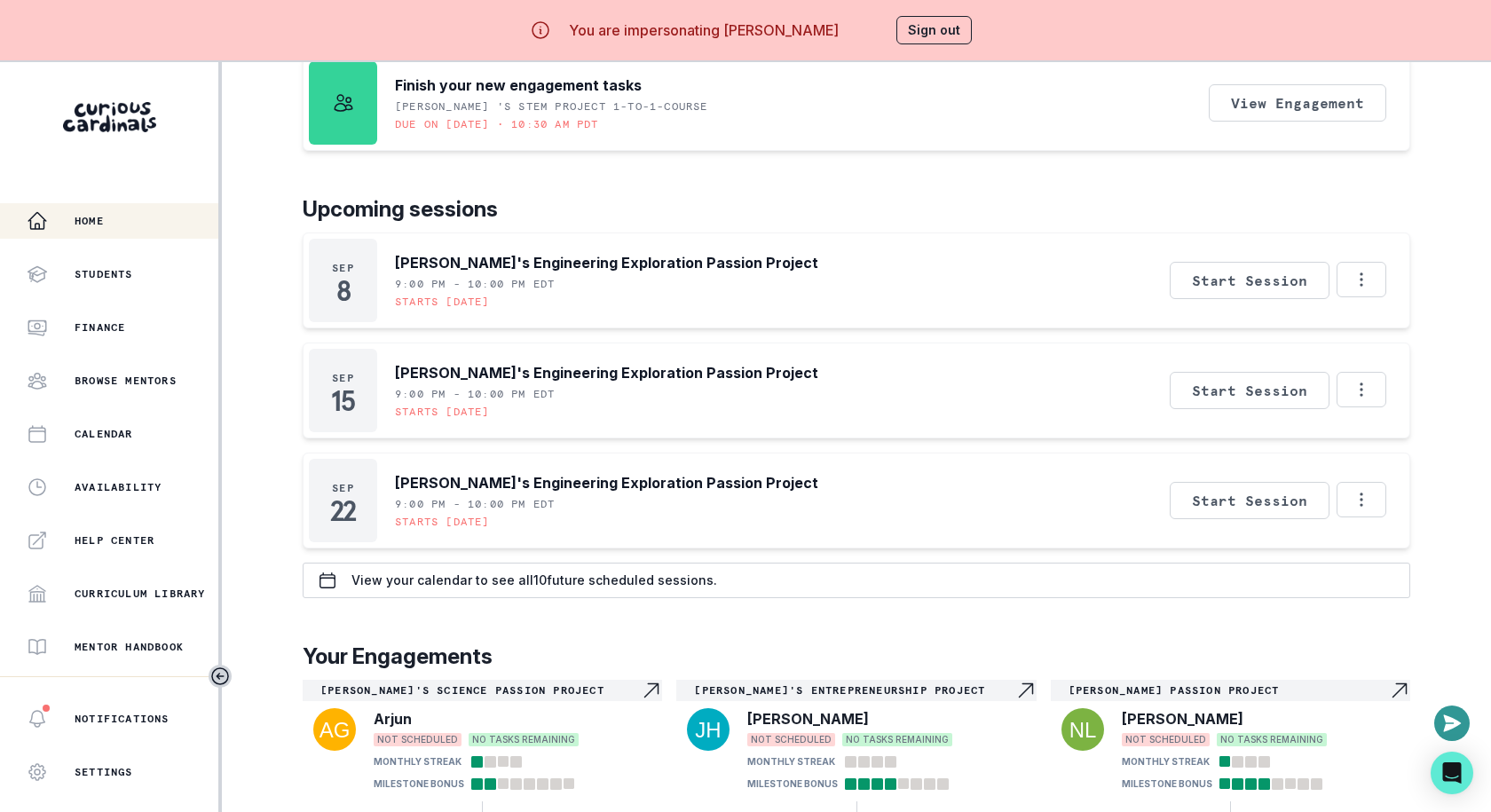
click at [925, 22] on button "Sign out" at bounding box center [934, 30] width 76 height 28
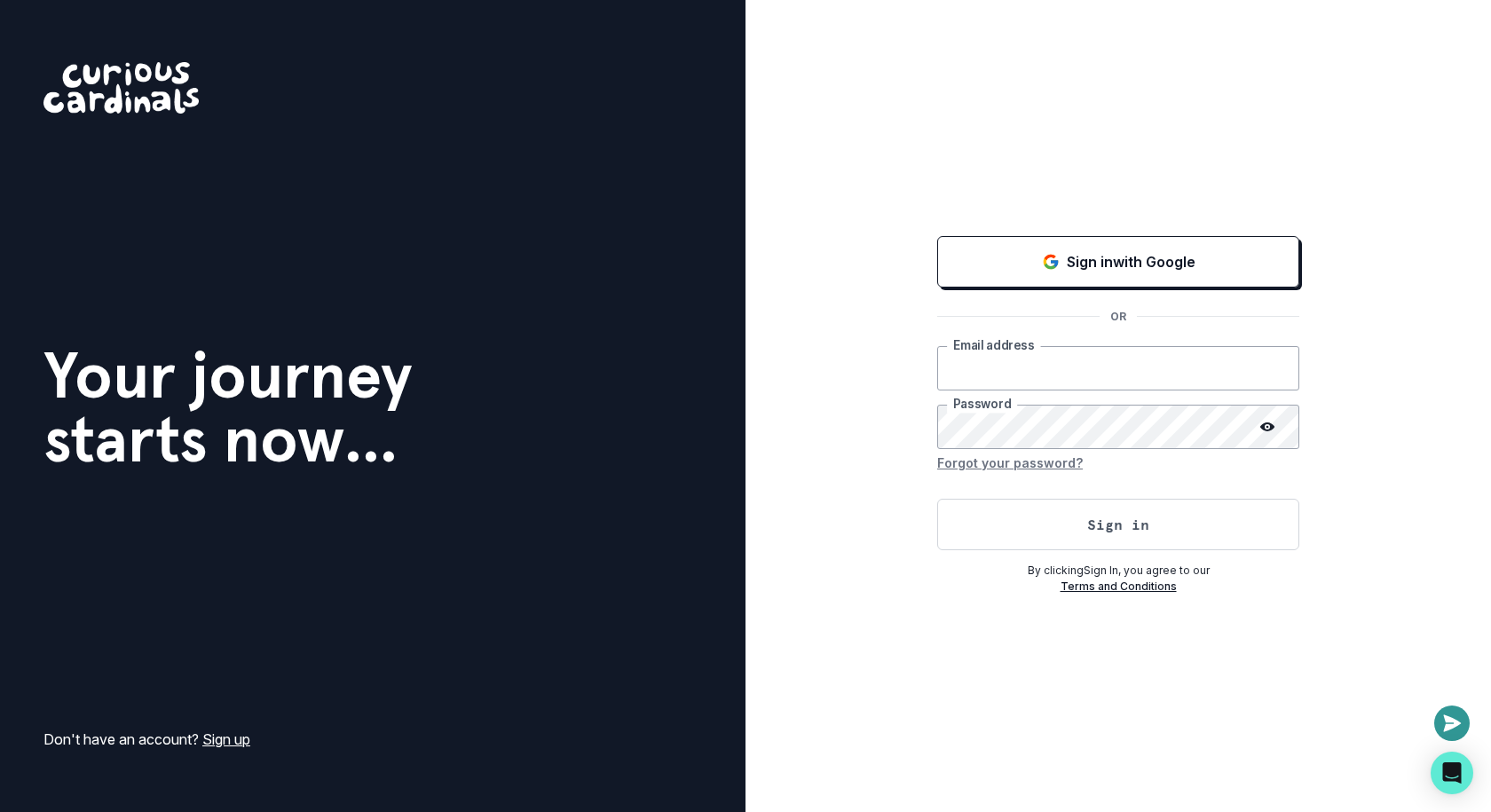
type input "[EMAIL_ADDRESS][DOMAIN_NAME]"
click at [996, 536] on button "Sign in" at bounding box center [1117, 524] width 362 height 51
